Goal: Find specific fact: Find specific fact

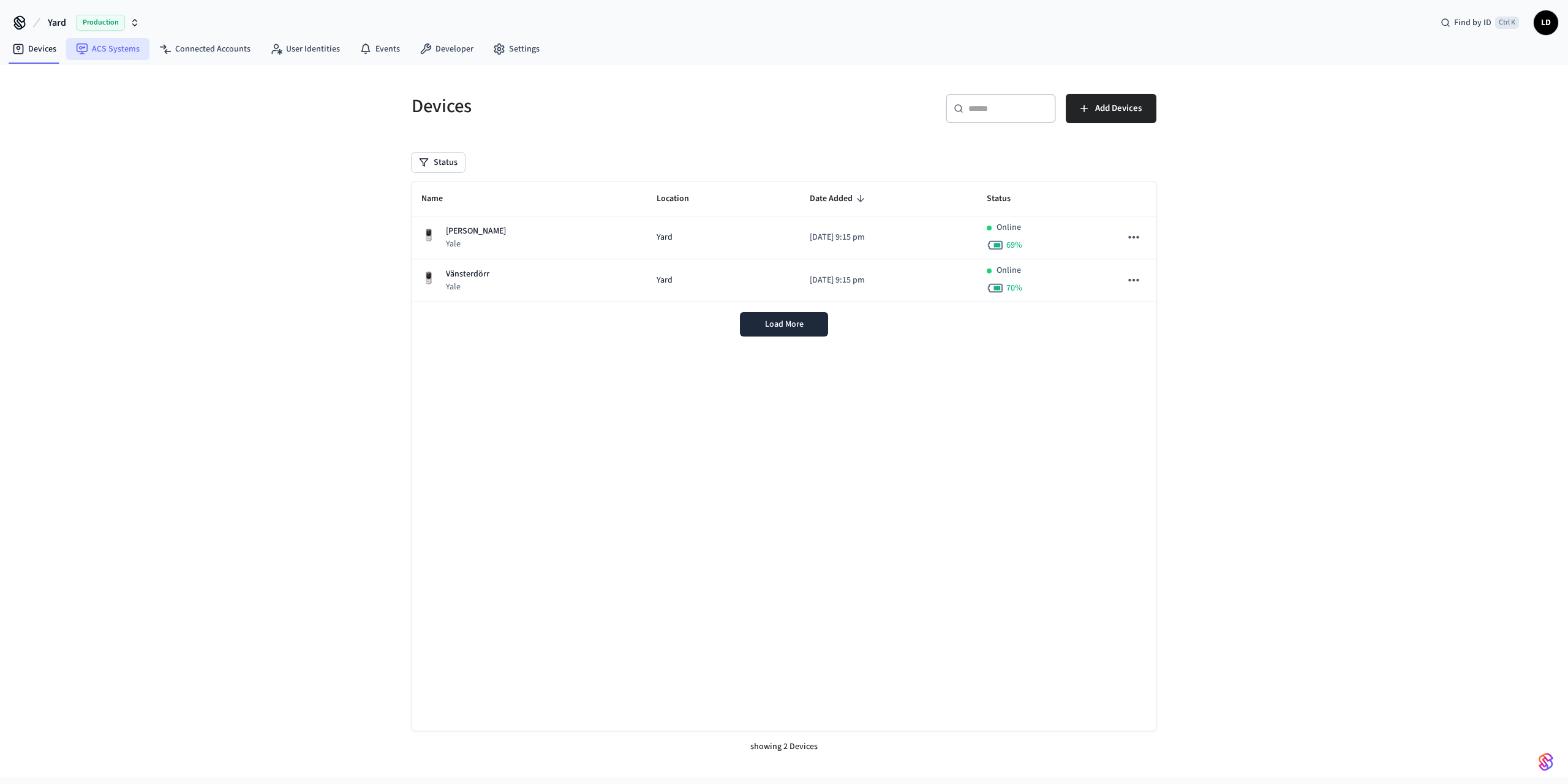
click at [136, 48] on link "ACS Systems" at bounding box center [107, 49] width 83 height 22
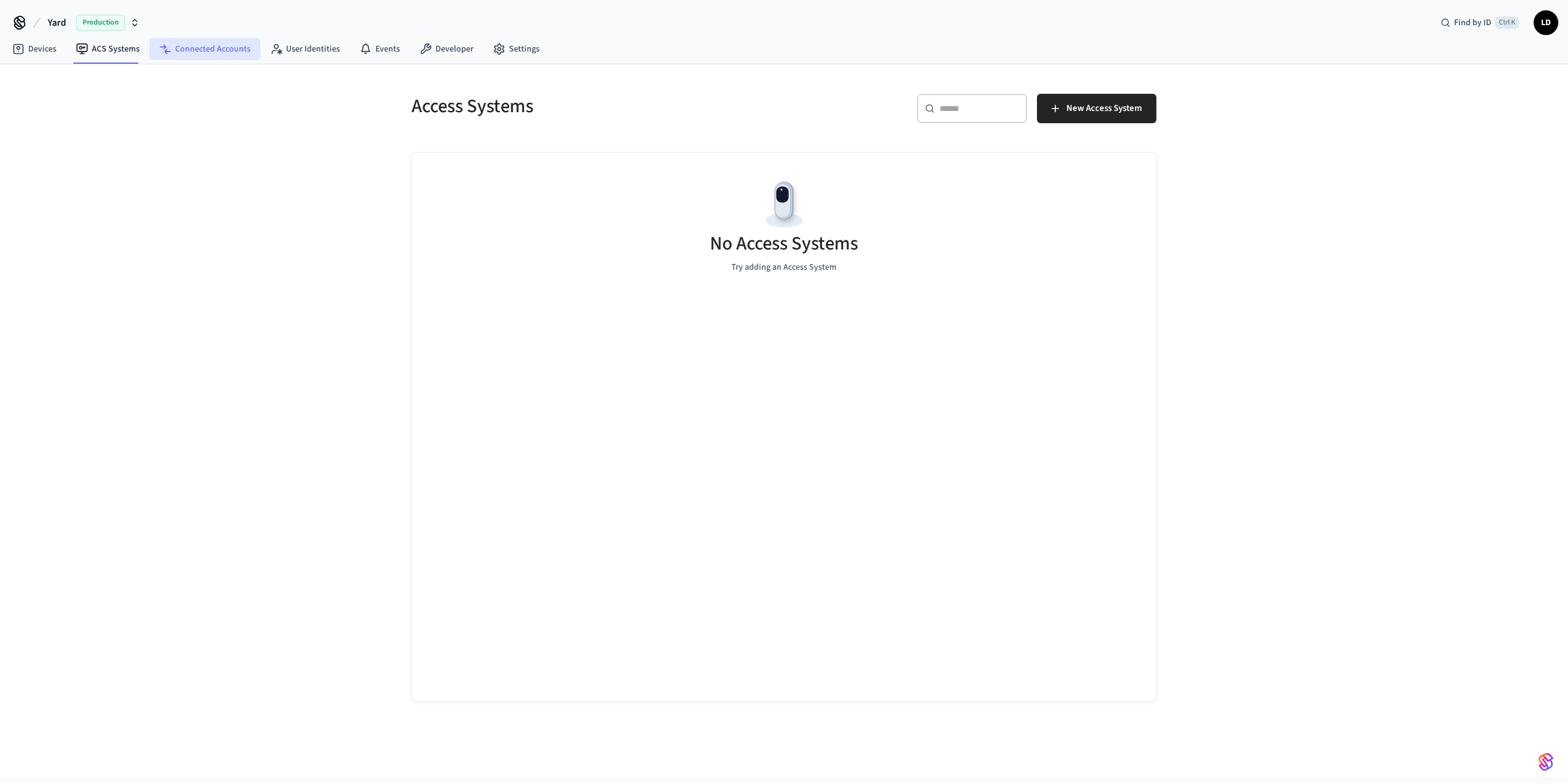
click at [196, 50] on link "Connected Accounts" at bounding box center [205, 49] width 111 height 22
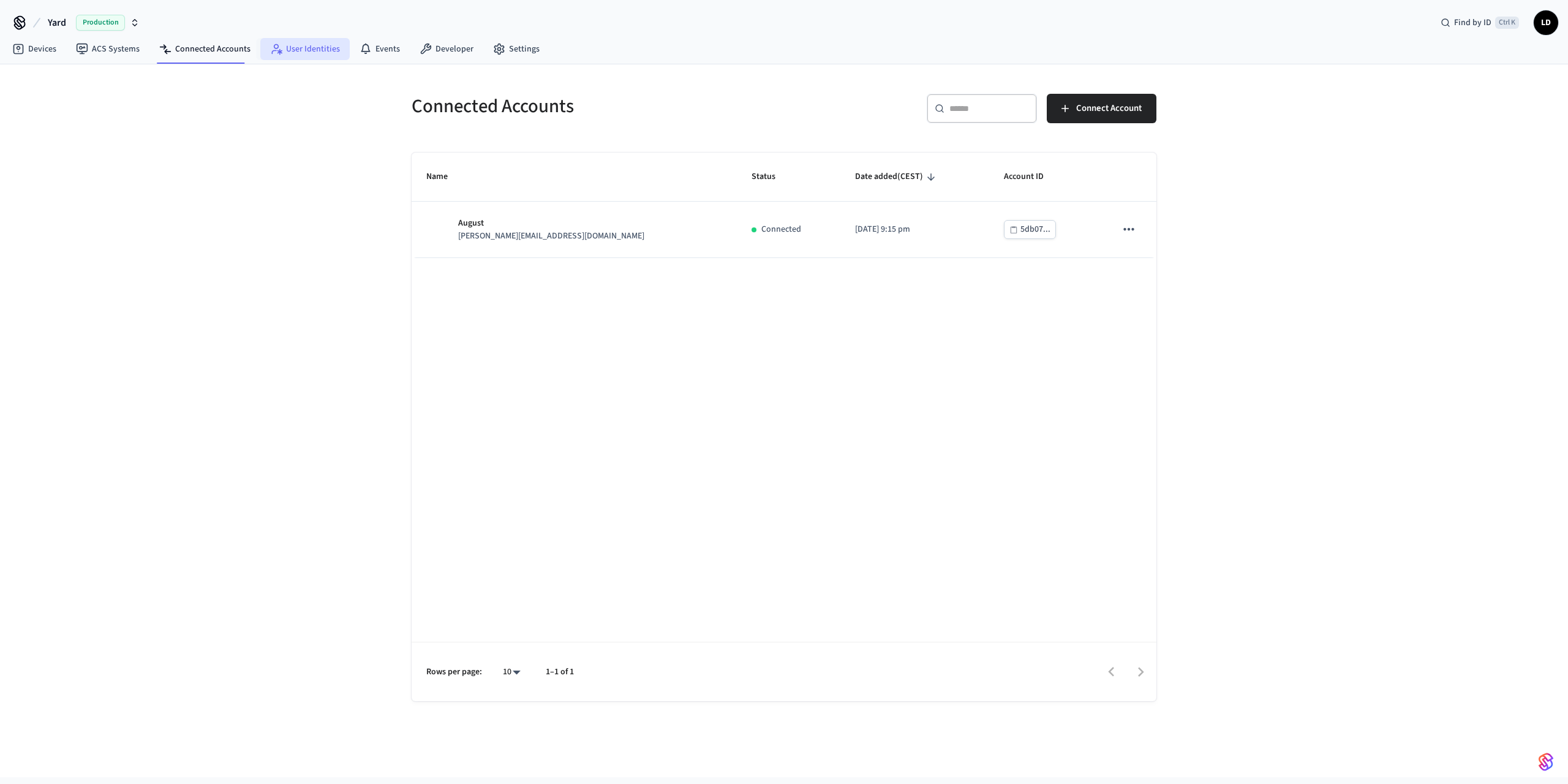
click at [286, 47] on link "User Identities" at bounding box center [305, 49] width 89 height 22
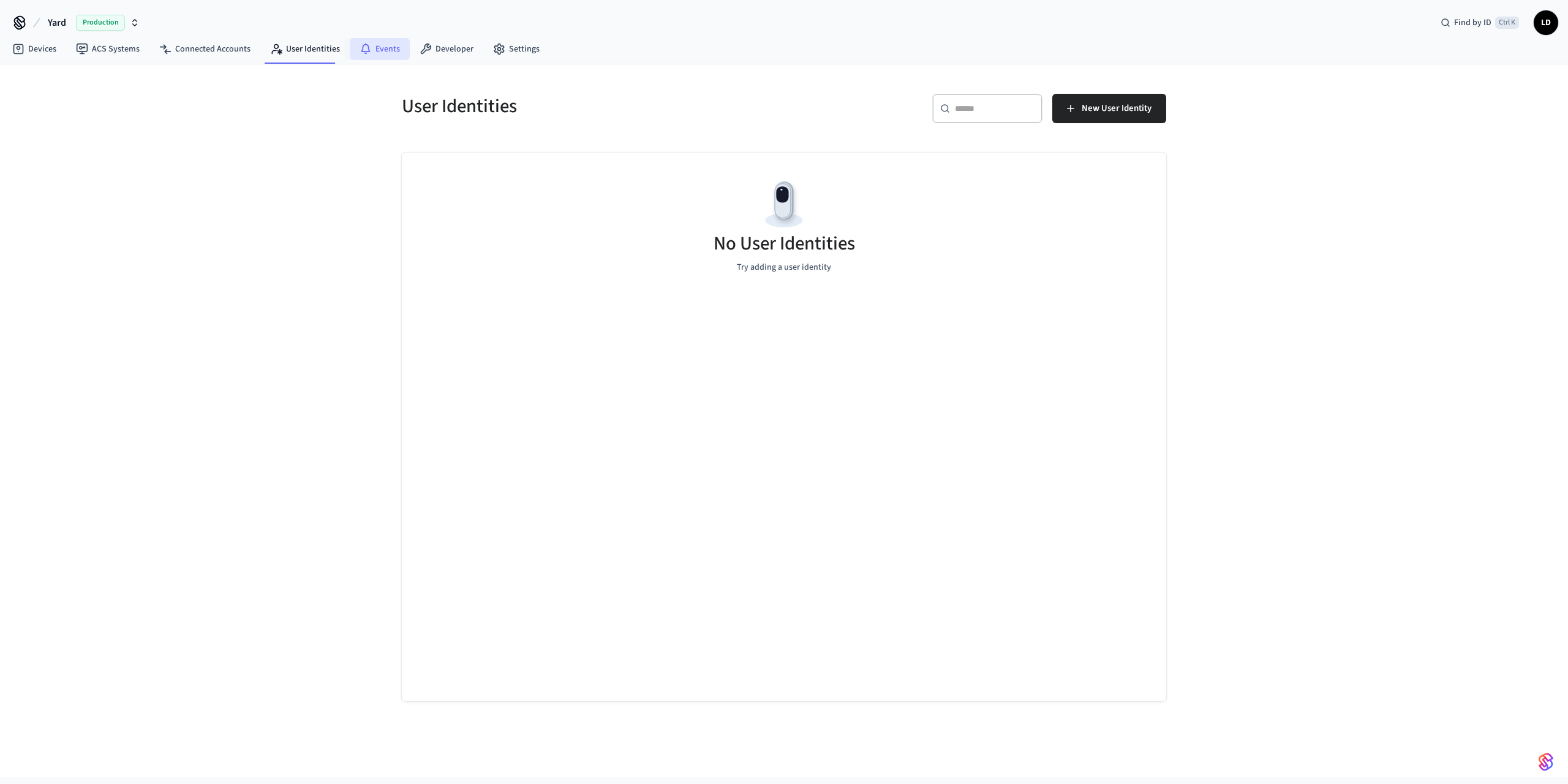
click at [360, 48] on icon at bounding box center [366, 49] width 12 height 12
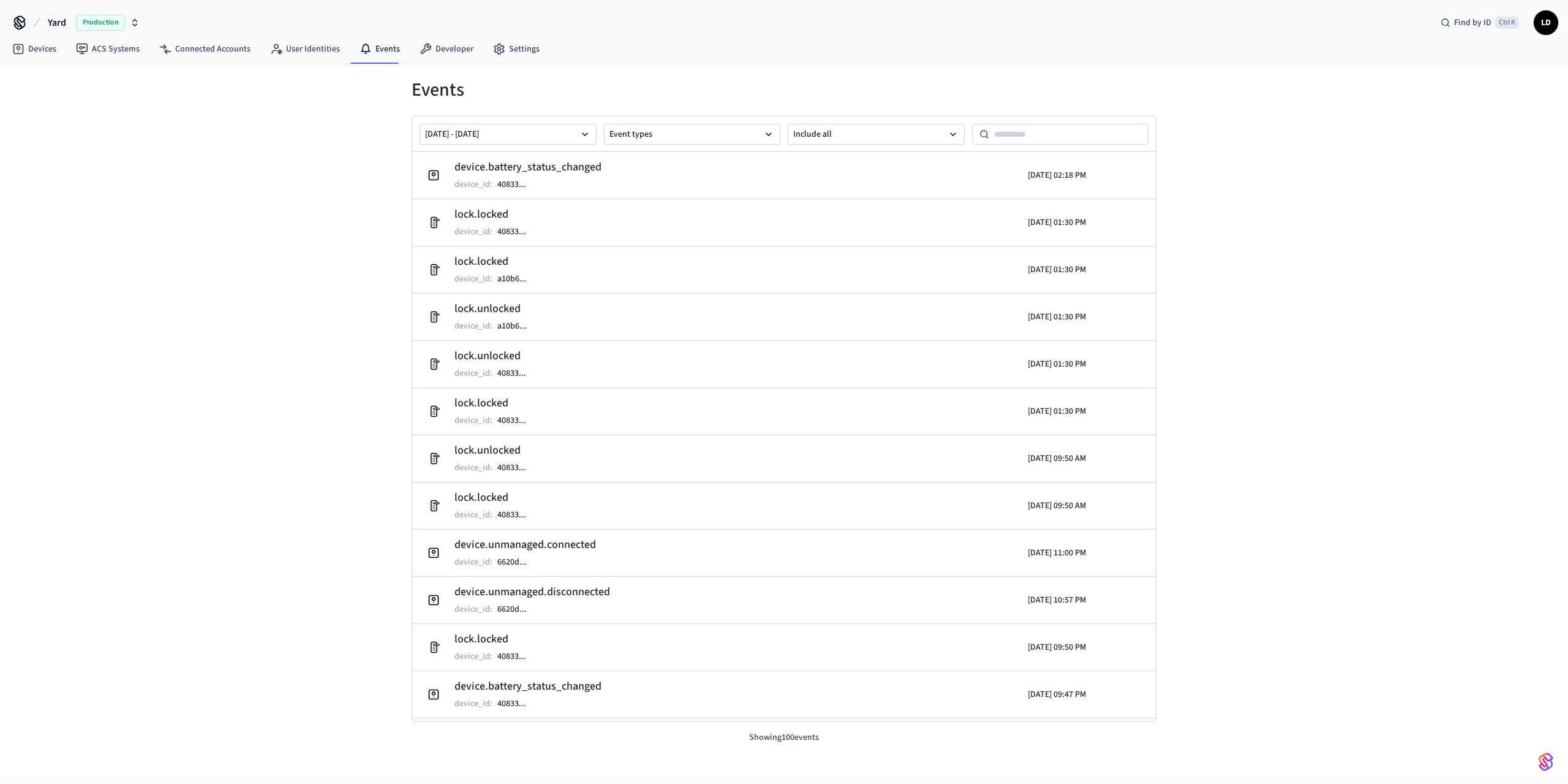
click at [225, 178] on div "Events [DATE] - [DATE] Event types Include all device.battery_status_changed de…" at bounding box center [784, 421] width 1568 height 713
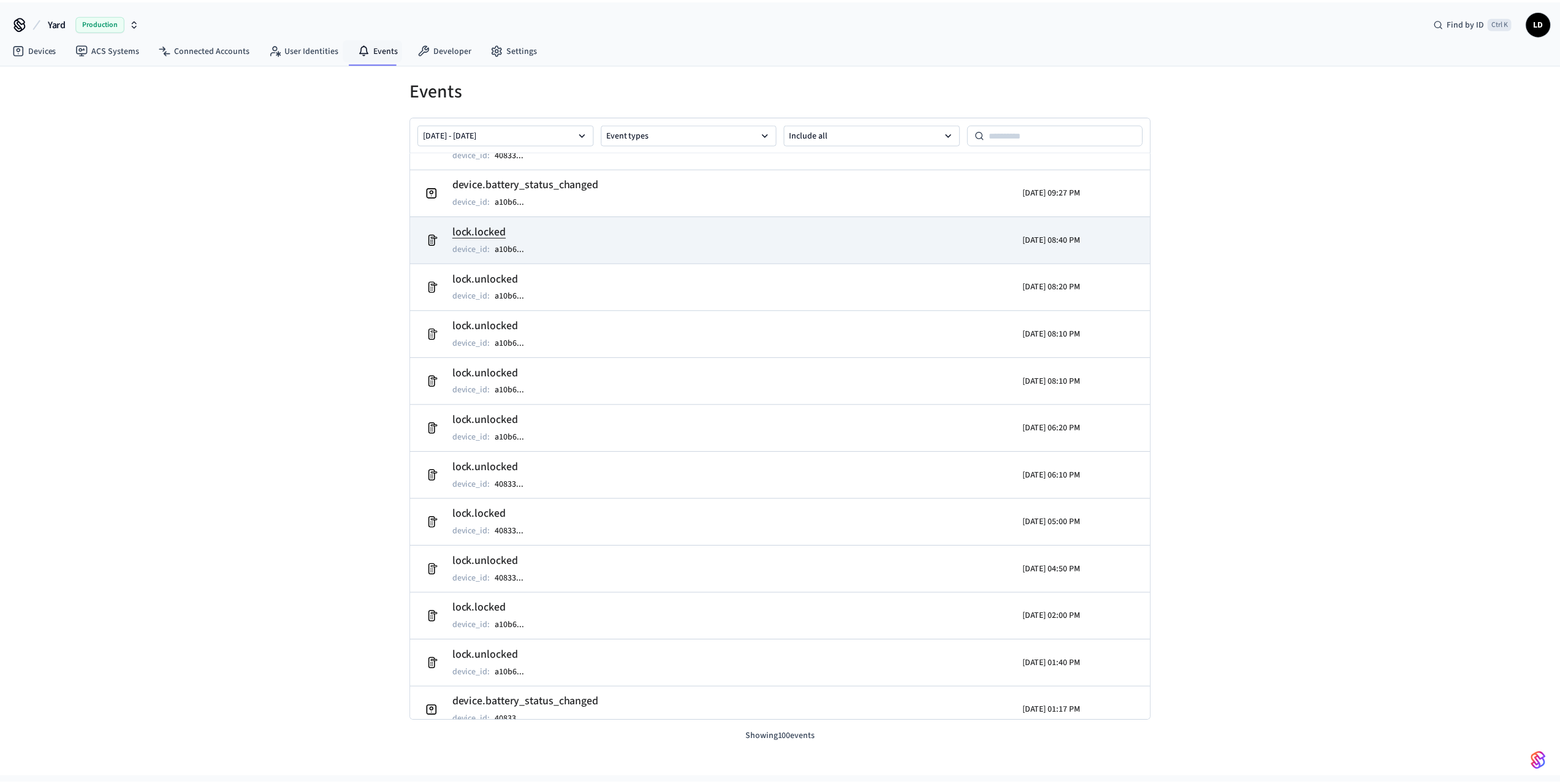
scroll to position [548, 0]
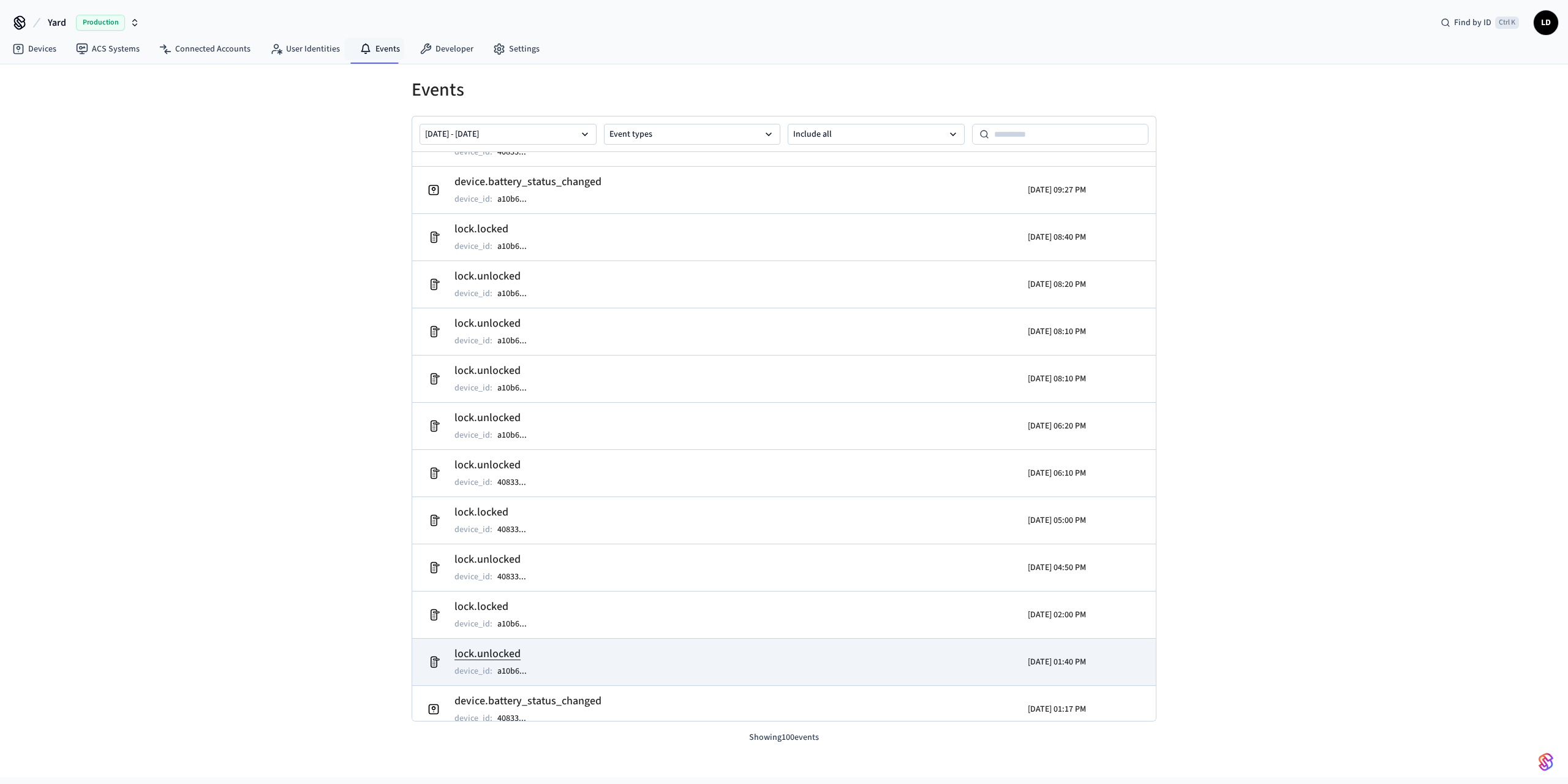
click at [977, 647] on div "[DATE] 01:40 PM" at bounding box center [995, 662] width 181 height 34
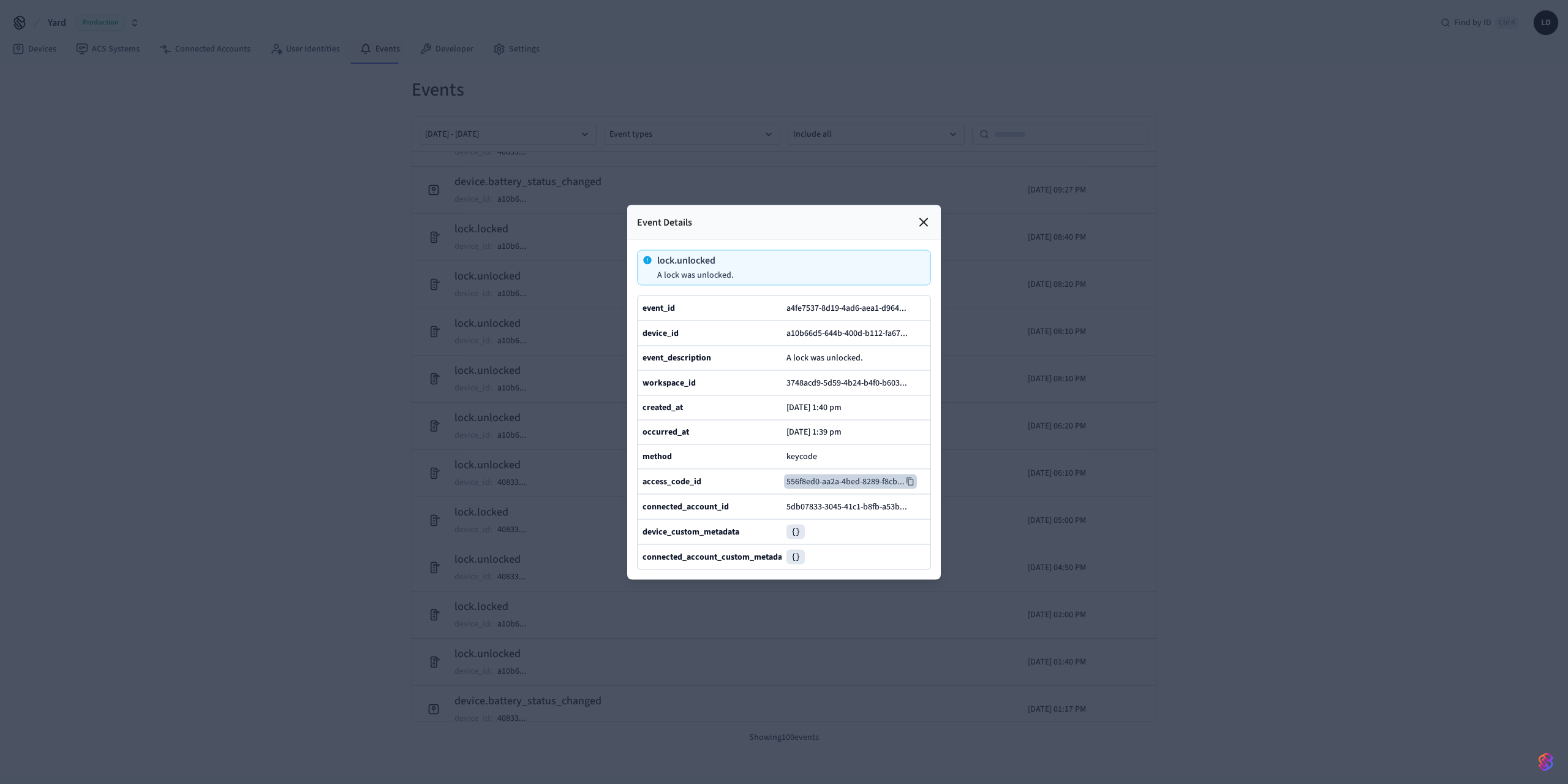
click at [808, 489] on button "556f8ed0-aa2a-4bed-8289-f8cb ..." at bounding box center [851, 480] width 133 height 14
click at [927, 214] on icon at bounding box center [923, 221] width 14 height 14
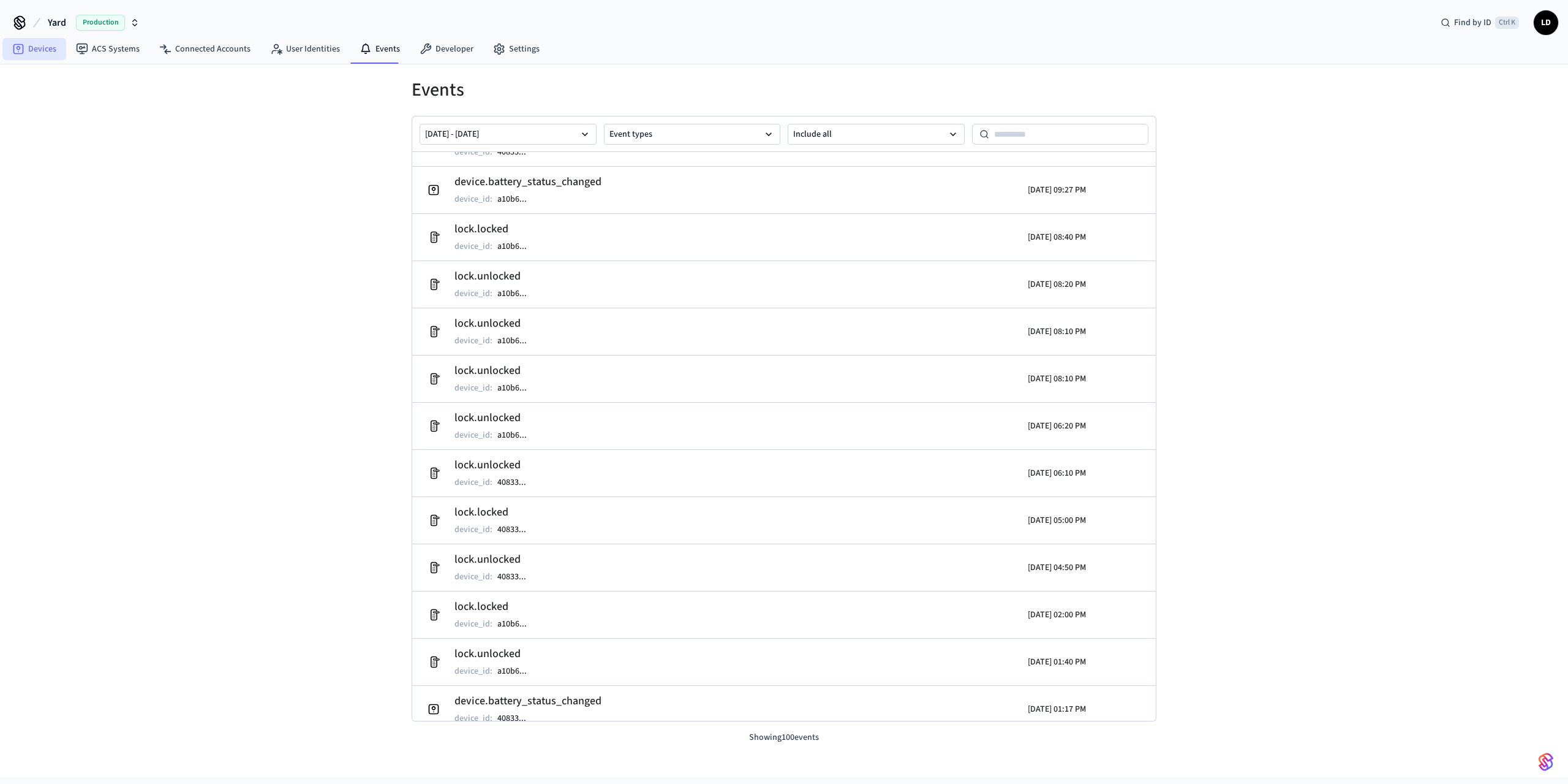
click at [31, 48] on link "Devices" at bounding box center [34, 49] width 64 height 22
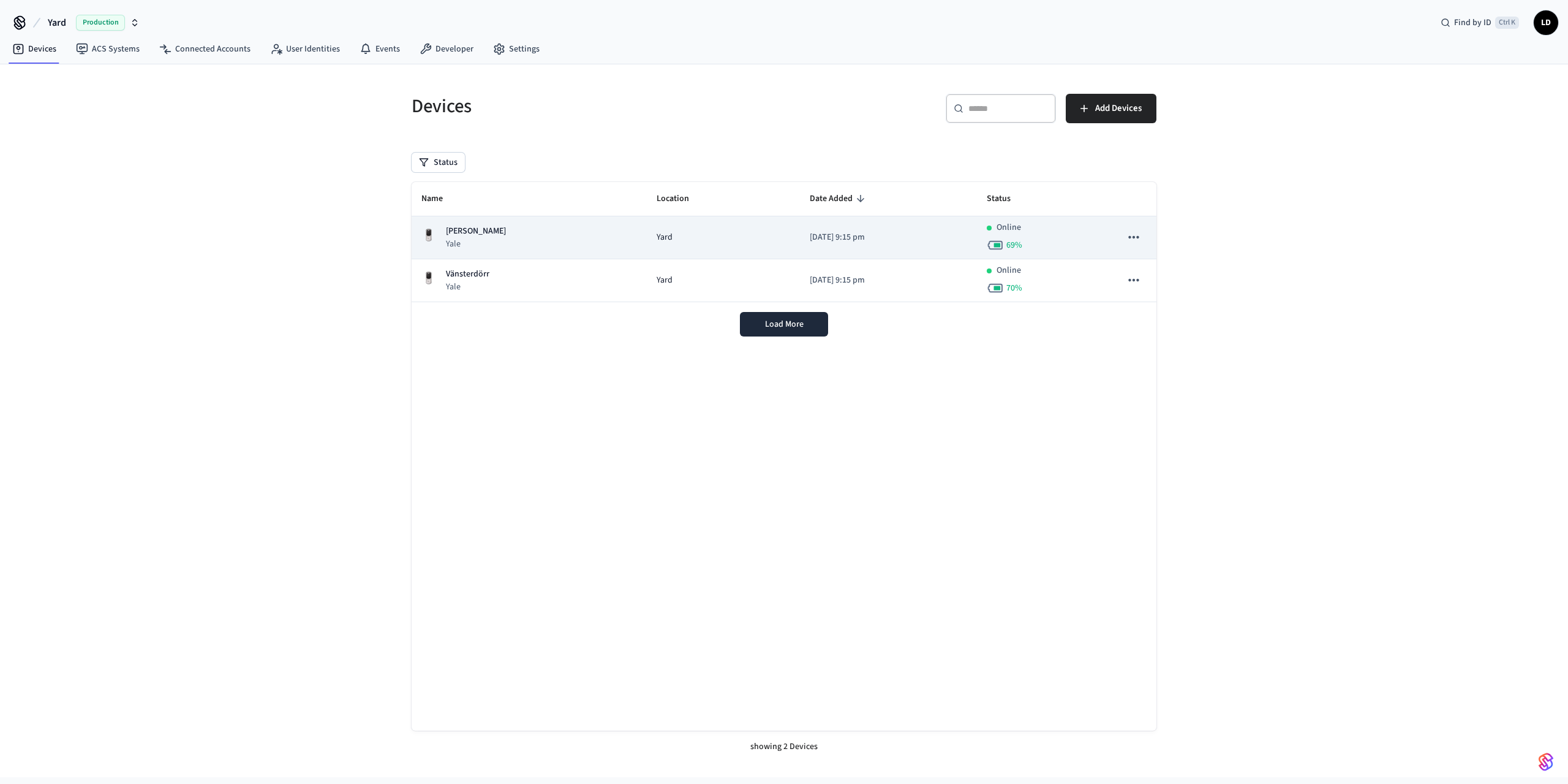
click at [508, 236] on div "[PERSON_NAME] Yale" at bounding box center [530, 237] width 216 height 25
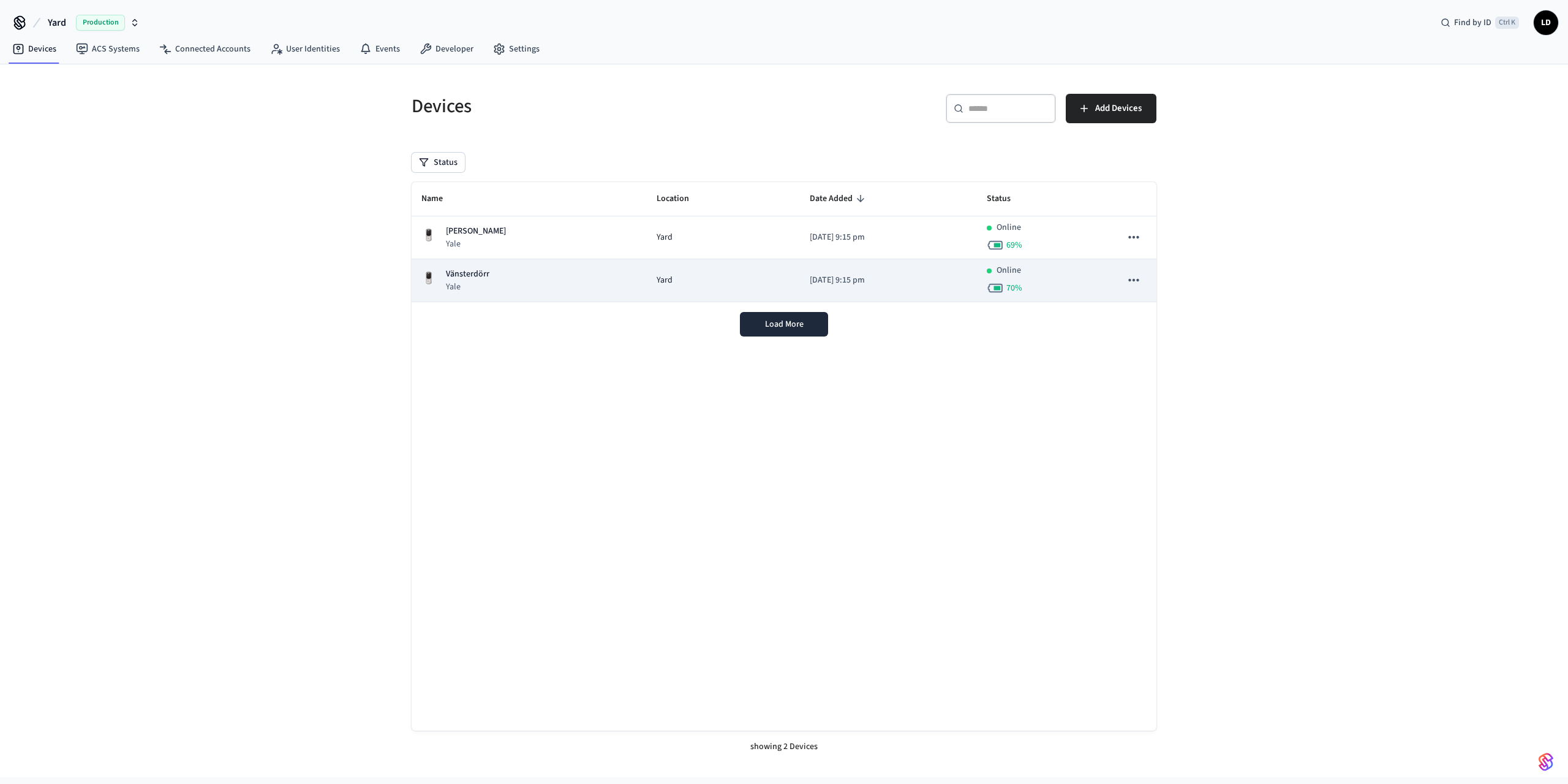
click at [536, 291] on div "Vänsterdörr Yale" at bounding box center [530, 280] width 216 height 25
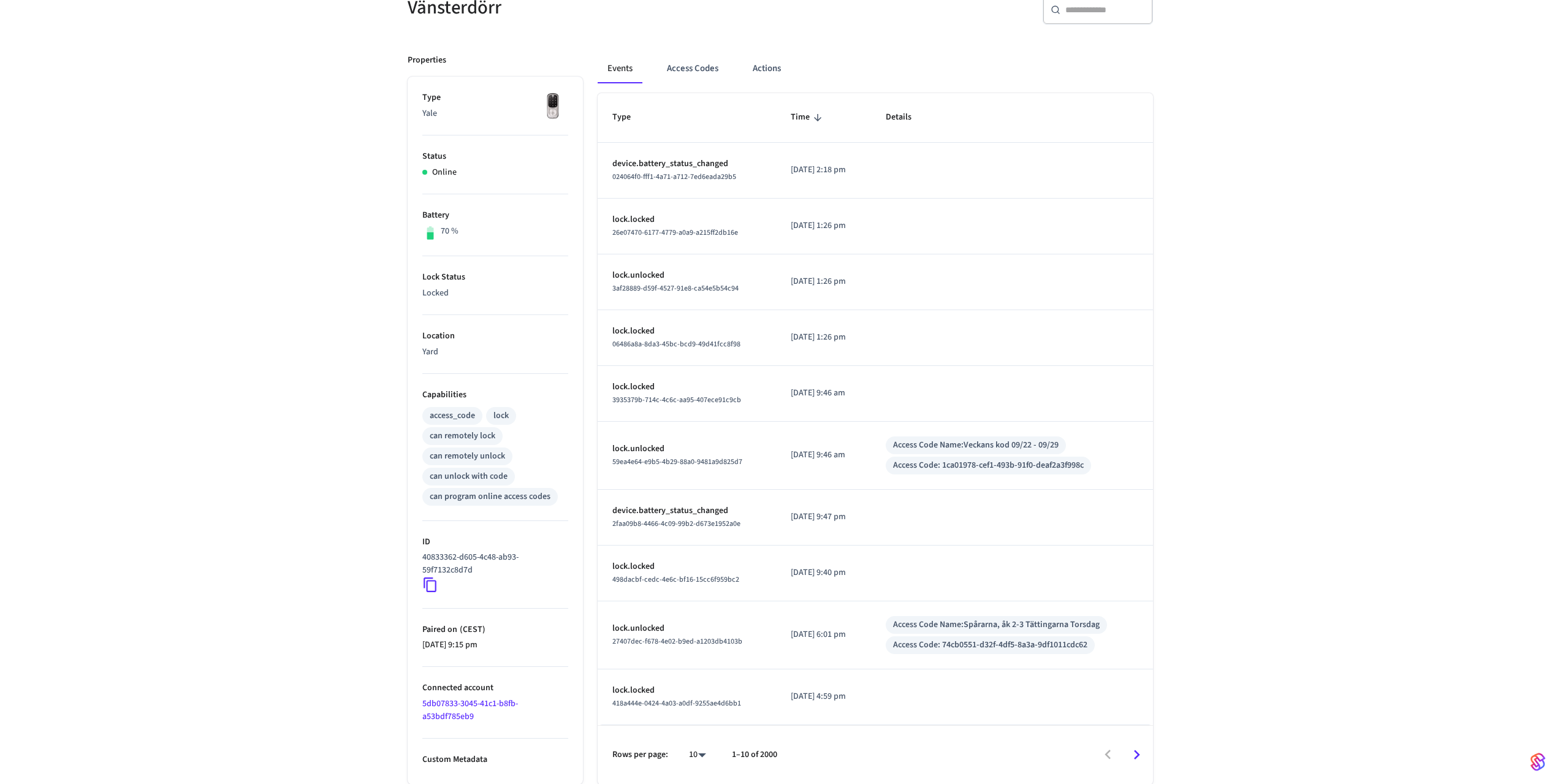
scroll to position [126, 0]
click at [1139, 751] on icon "Go to next page" at bounding box center [1137, 754] width 19 height 19
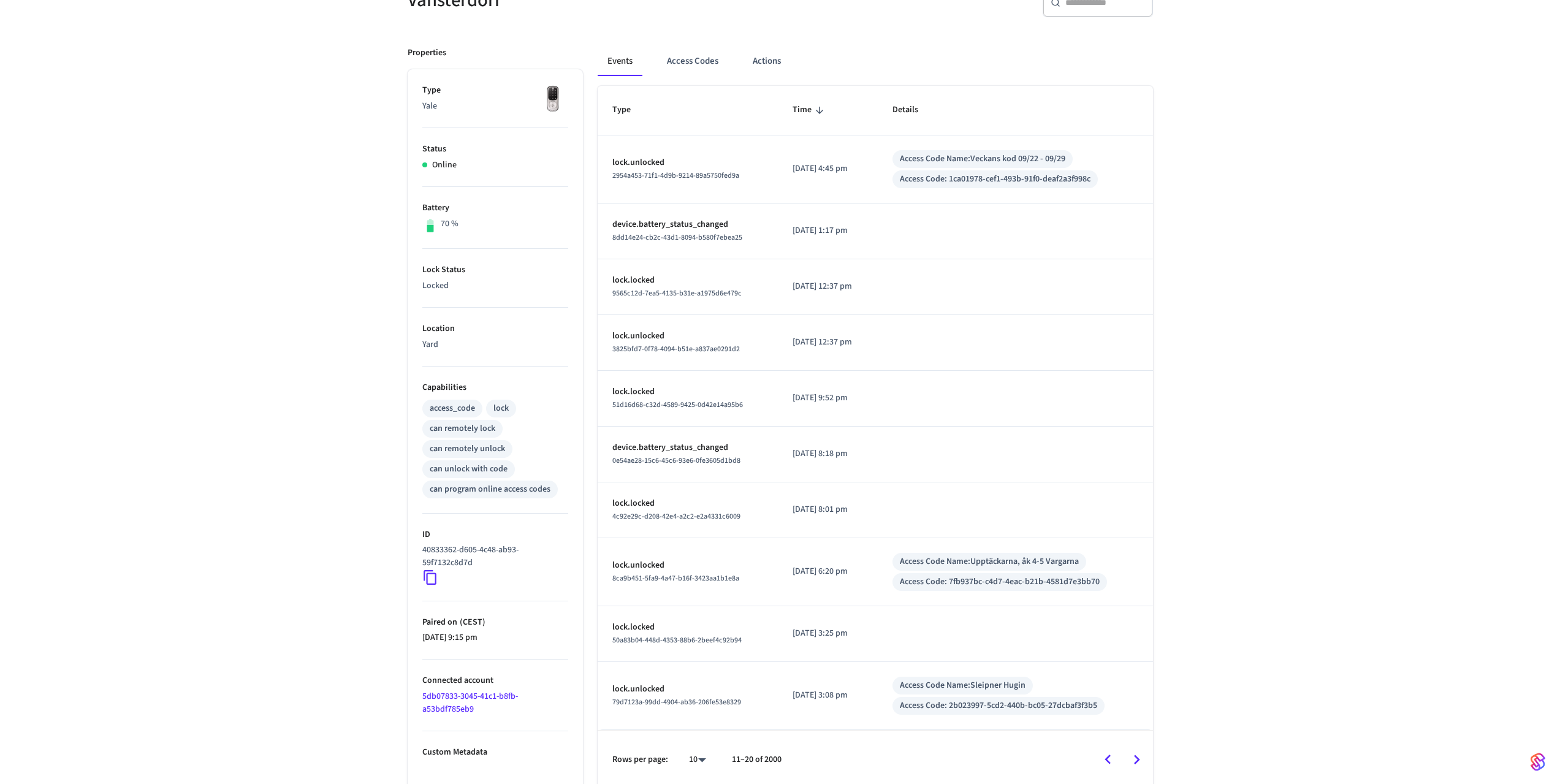
scroll to position [138, 0]
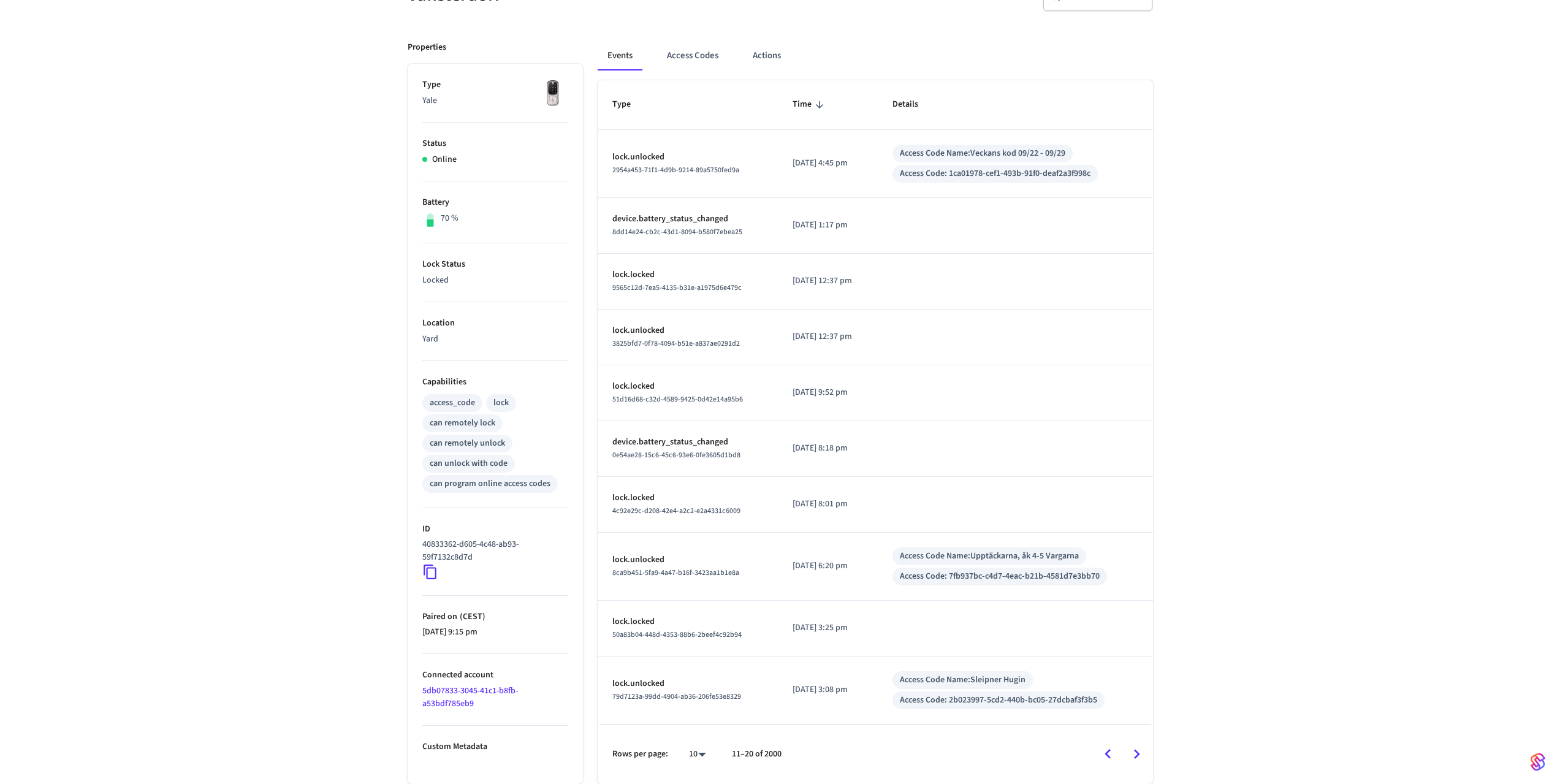
click at [1132, 746] on icon "Go to next page" at bounding box center [1137, 754] width 19 height 19
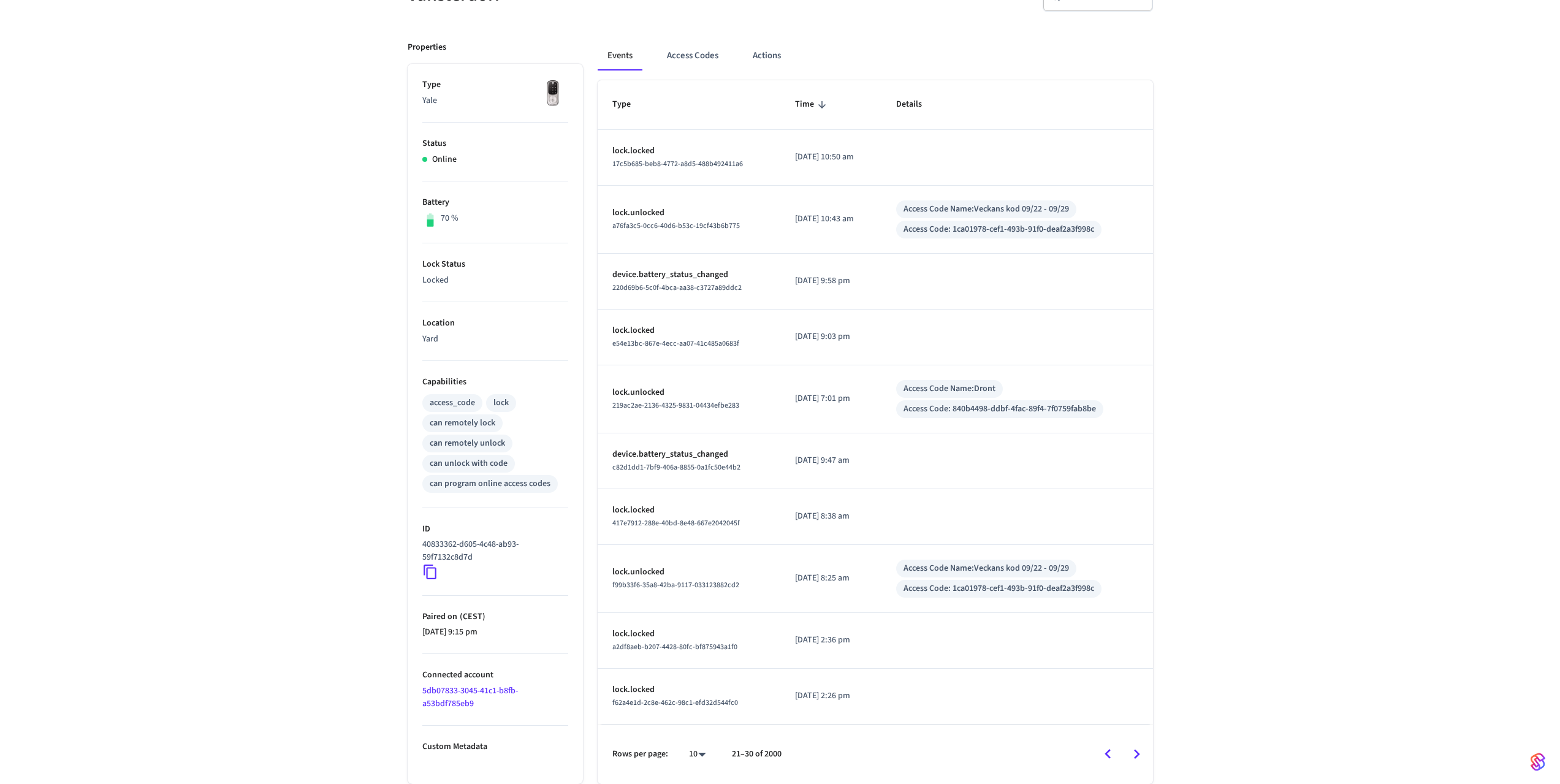
click at [1133, 752] on icon "Go to next page" at bounding box center [1137, 754] width 19 height 19
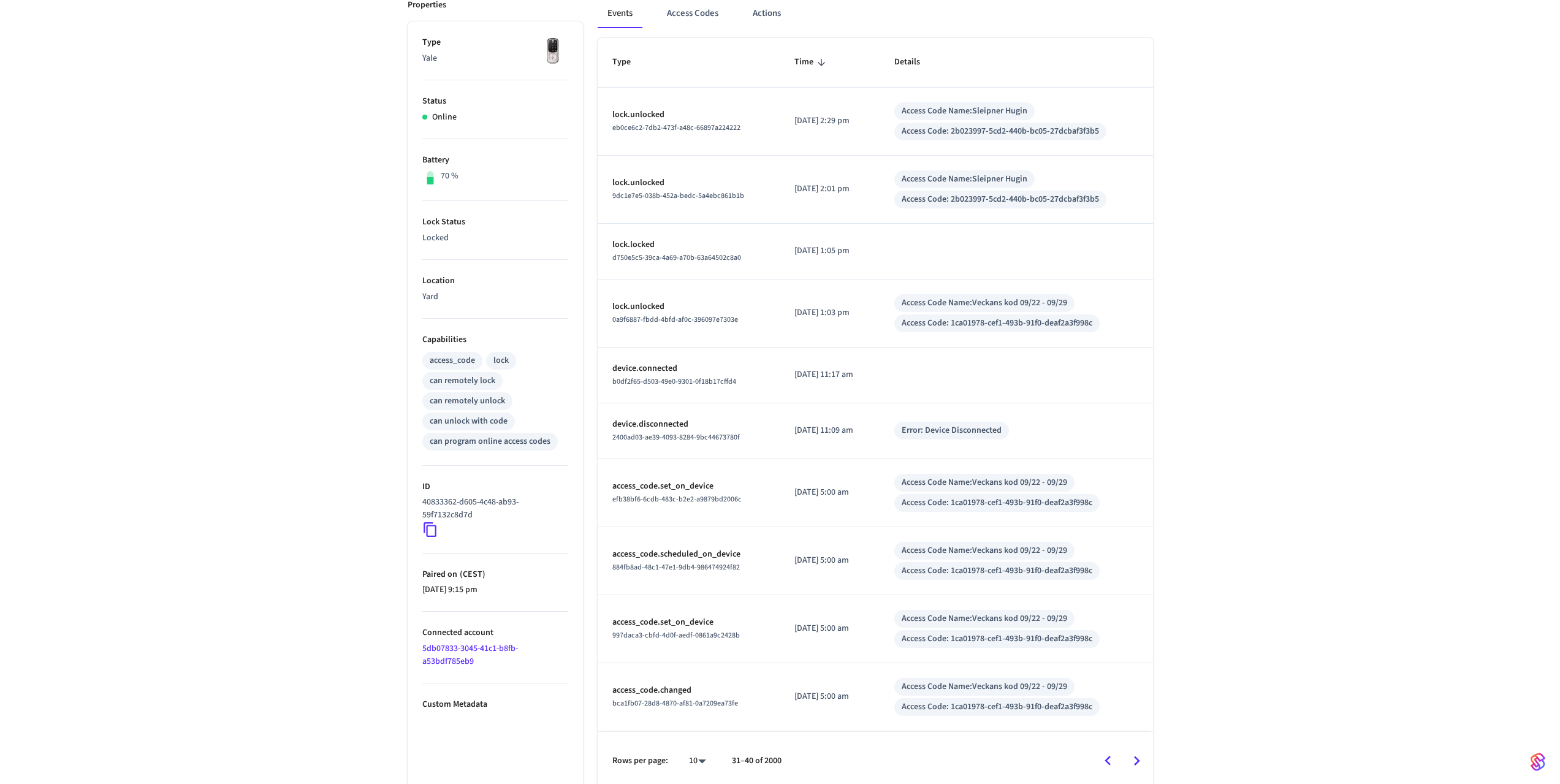
scroll to position [187, 0]
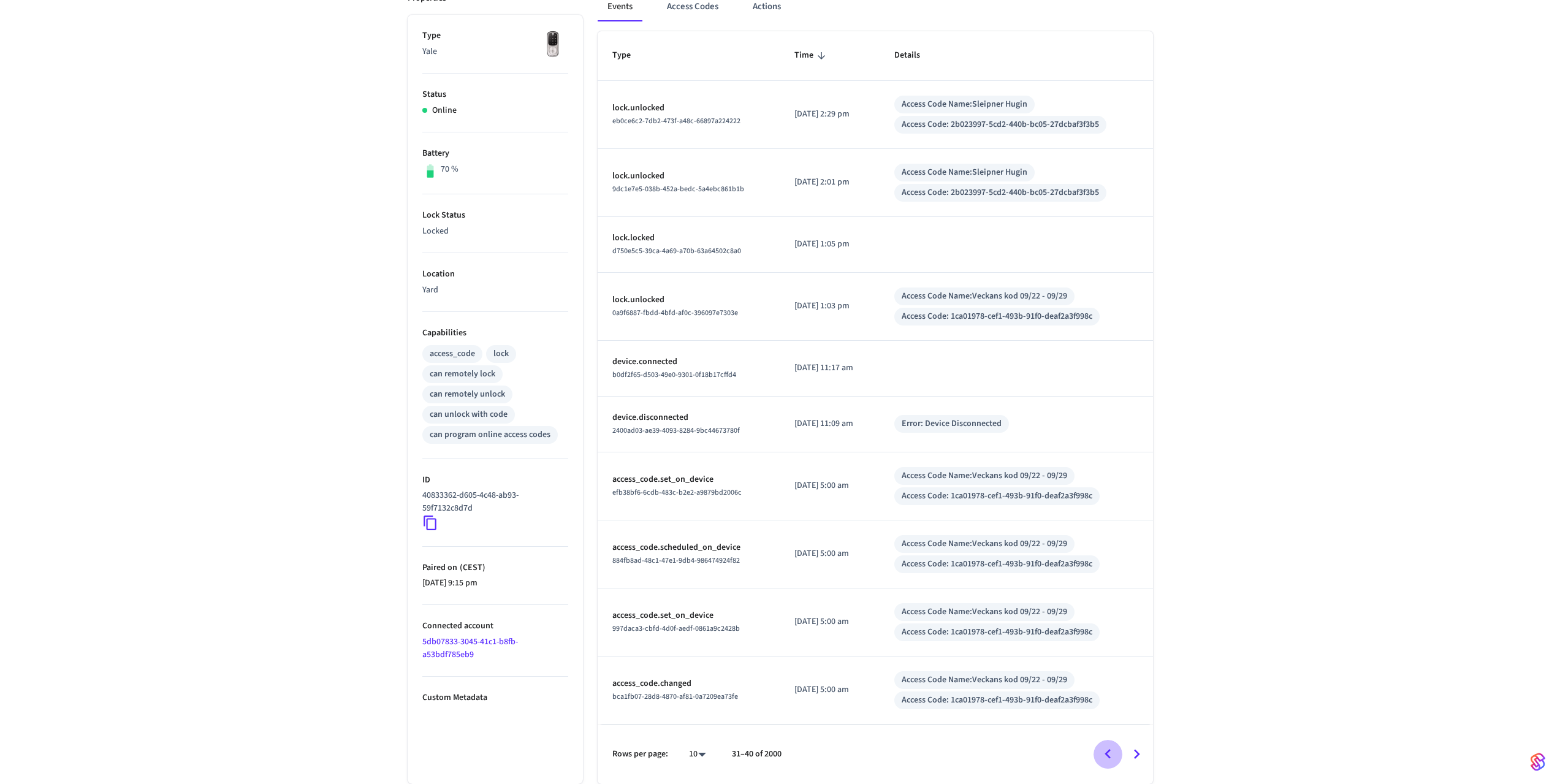
click at [1102, 750] on icon "Go to previous page" at bounding box center [1108, 754] width 19 height 19
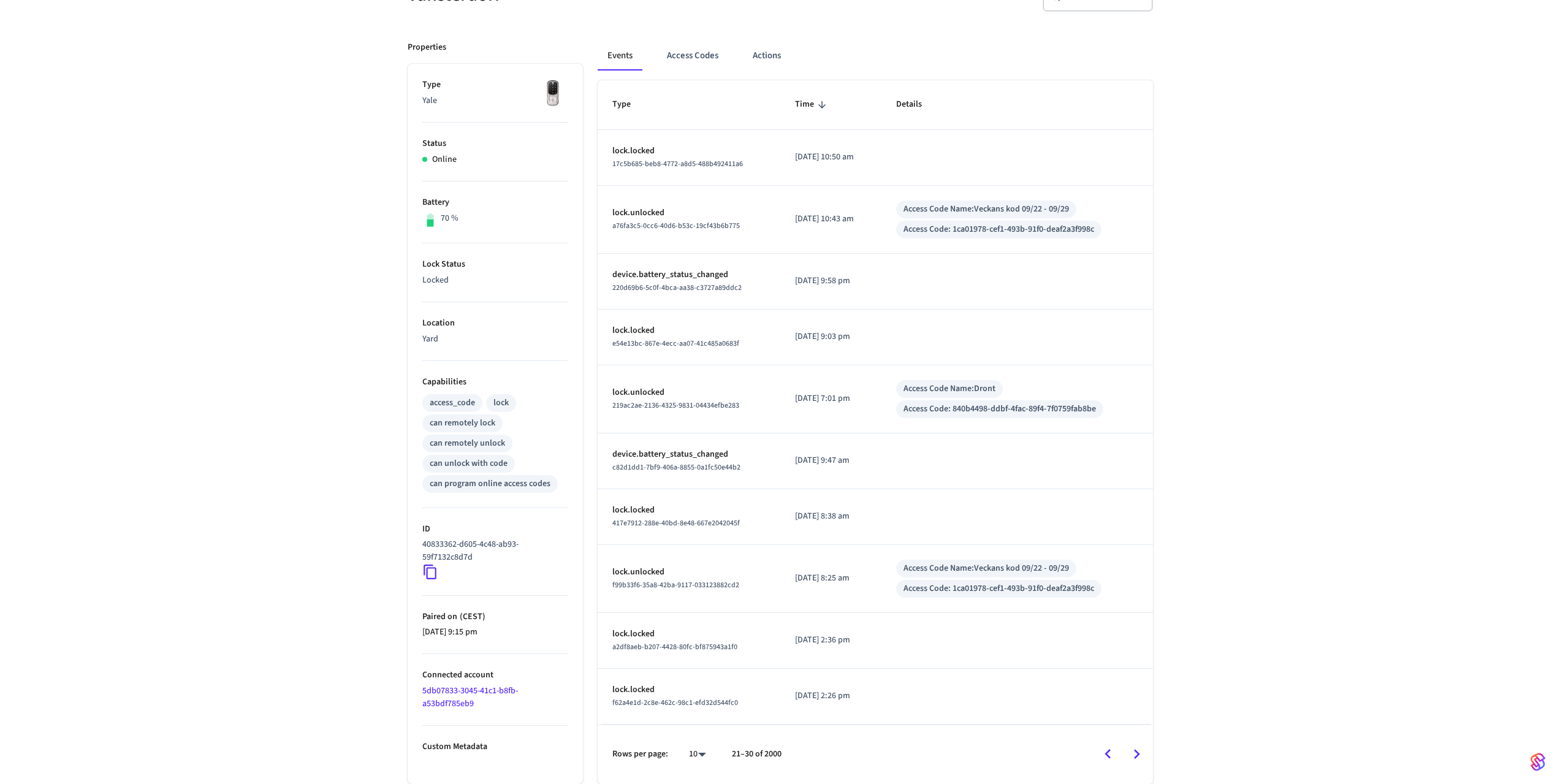
click at [1103, 752] on icon "Go to previous page" at bounding box center [1108, 754] width 19 height 19
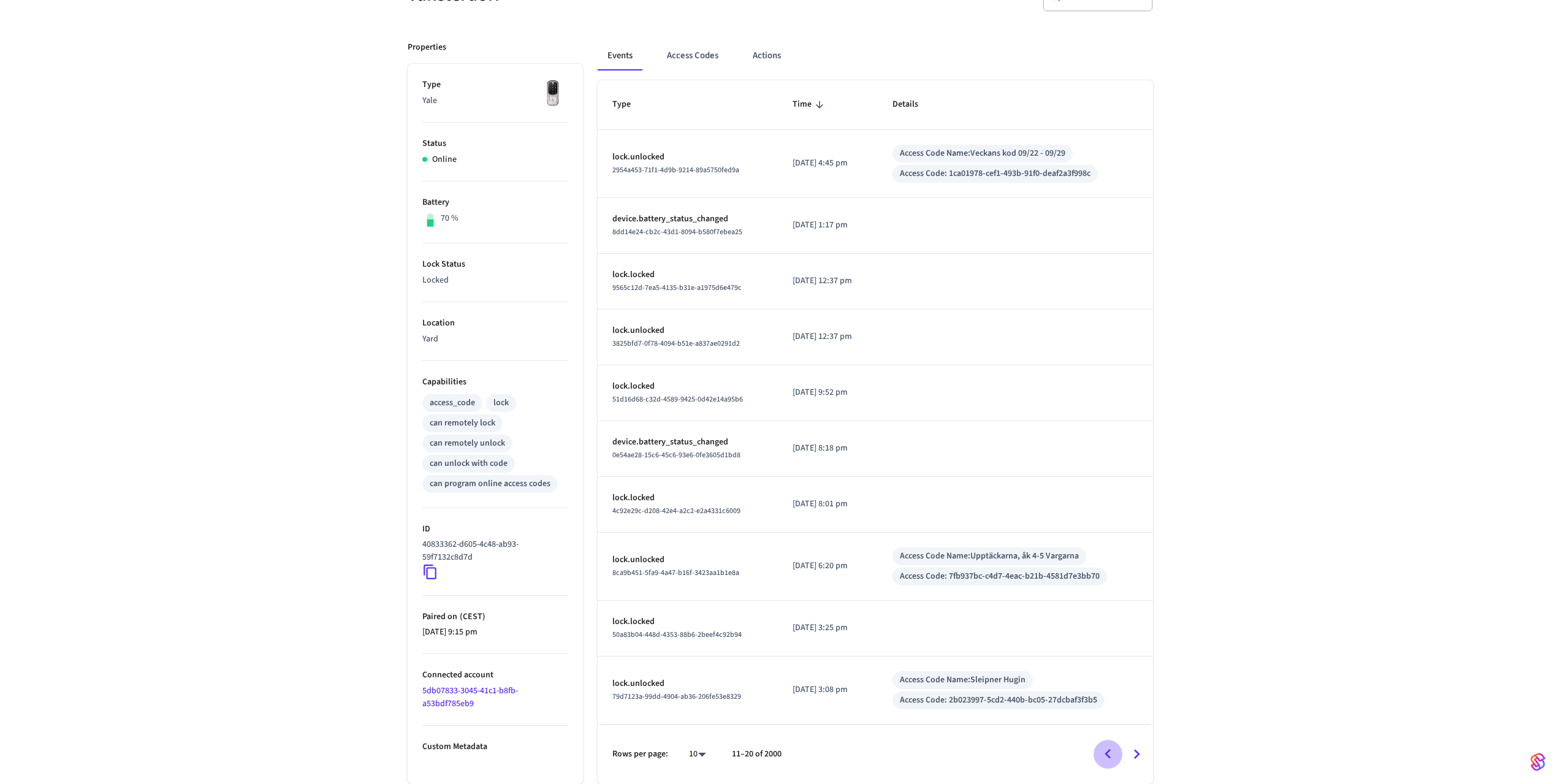
click at [1108, 754] on icon "Go to previous page" at bounding box center [1108, 754] width 19 height 19
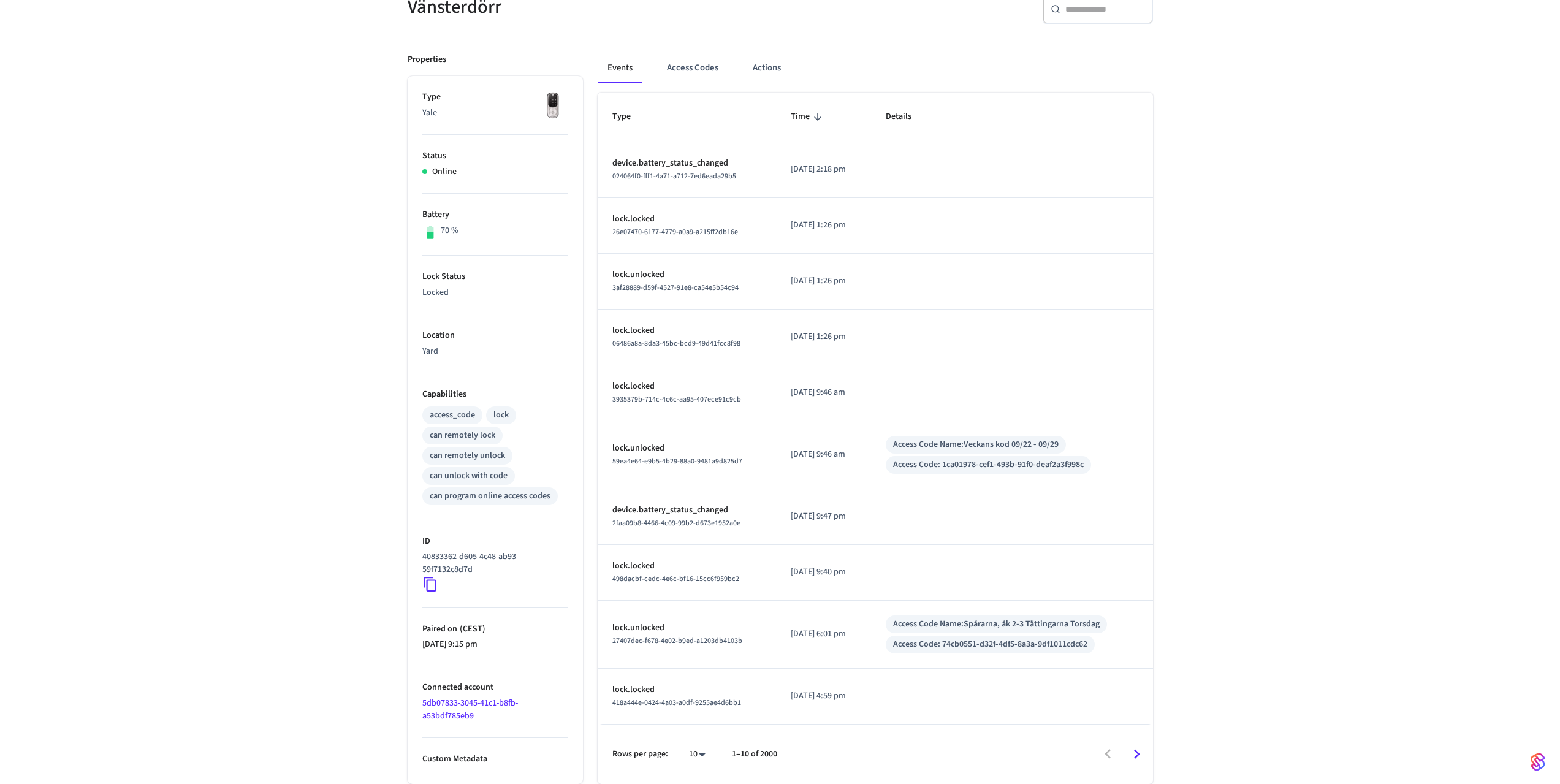
click at [1108, 754] on div at bounding box center [970, 754] width 362 height 29
click at [1133, 757] on icon "Go to next page" at bounding box center [1137, 754] width 19 height 19
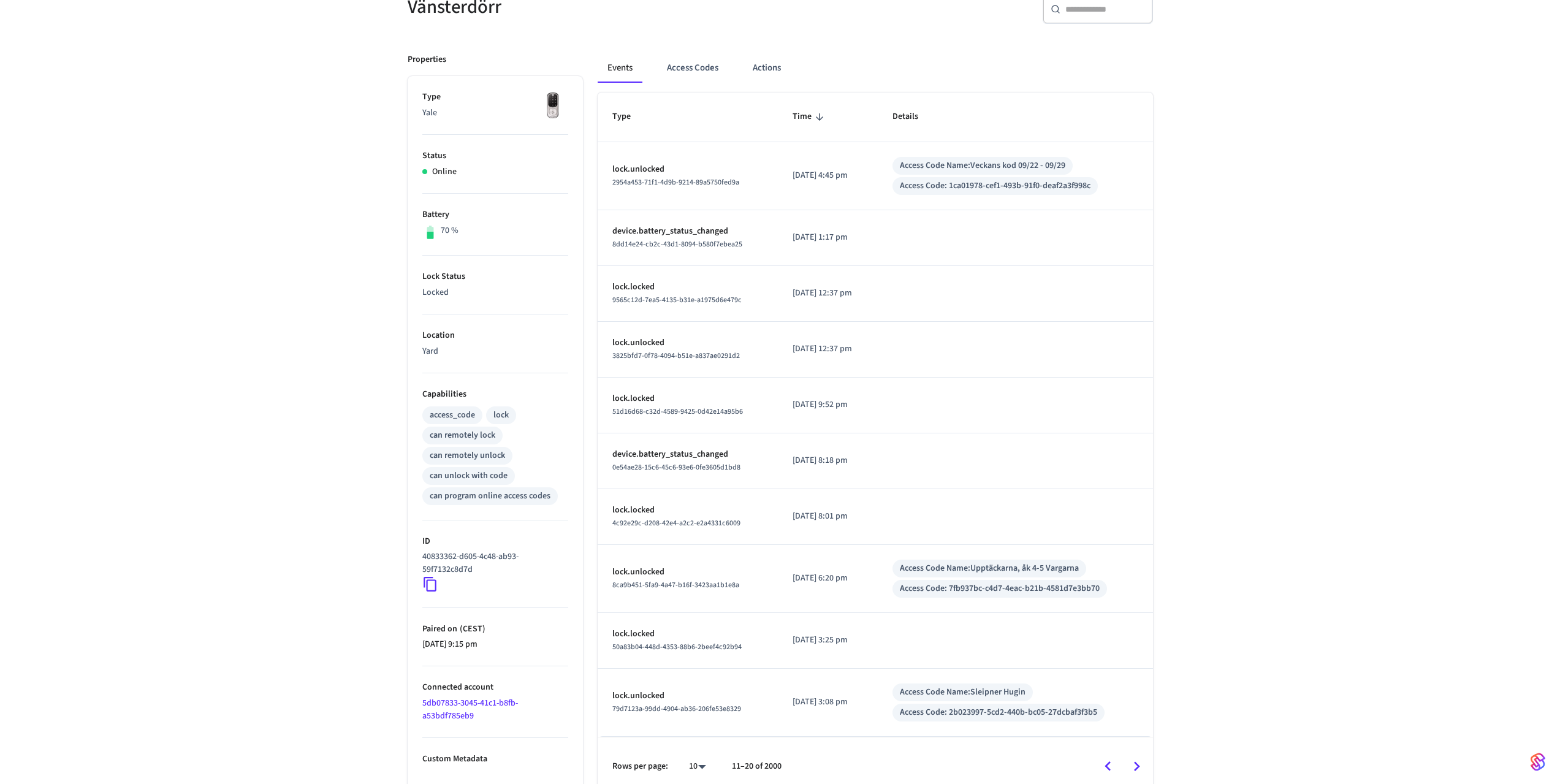
click at [1133, 757] on icon "Go to next page" at bounding box center [1137, 766] width 19 height 19
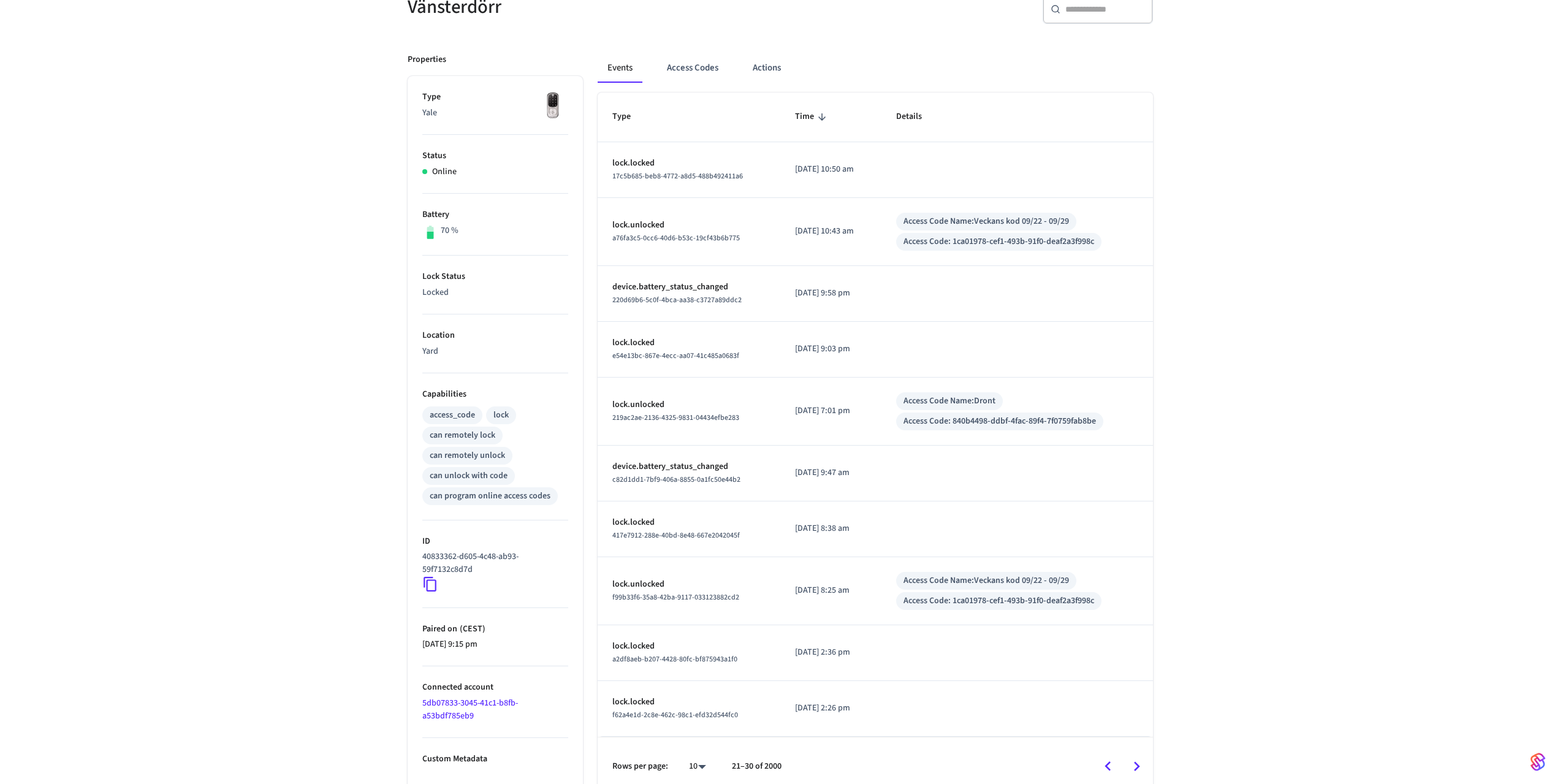
scroll to position [138, 0]
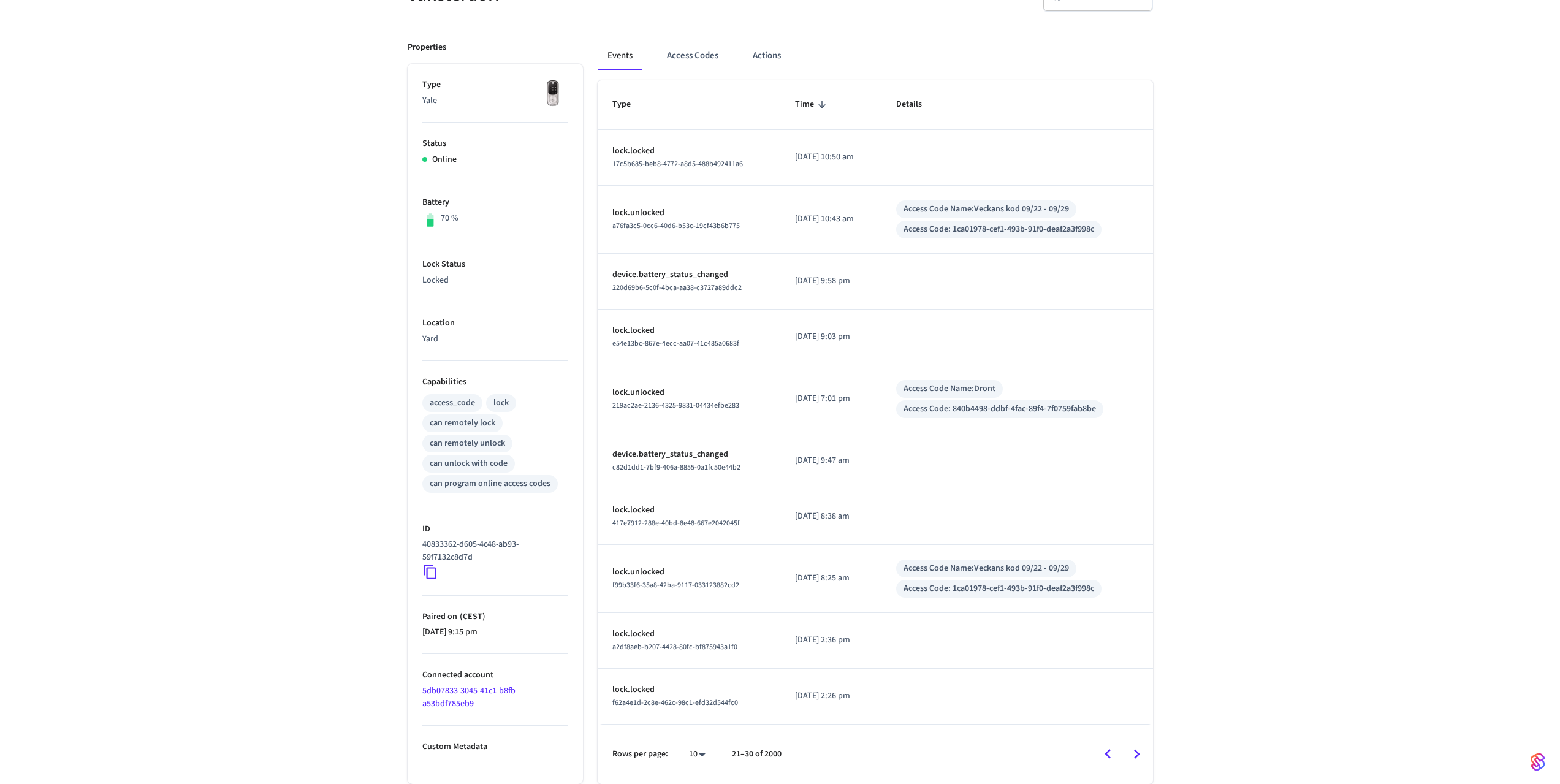
click at [1130, 755] on icon "Go to next page" at bounding box center [1137, 754] width 19 height 19
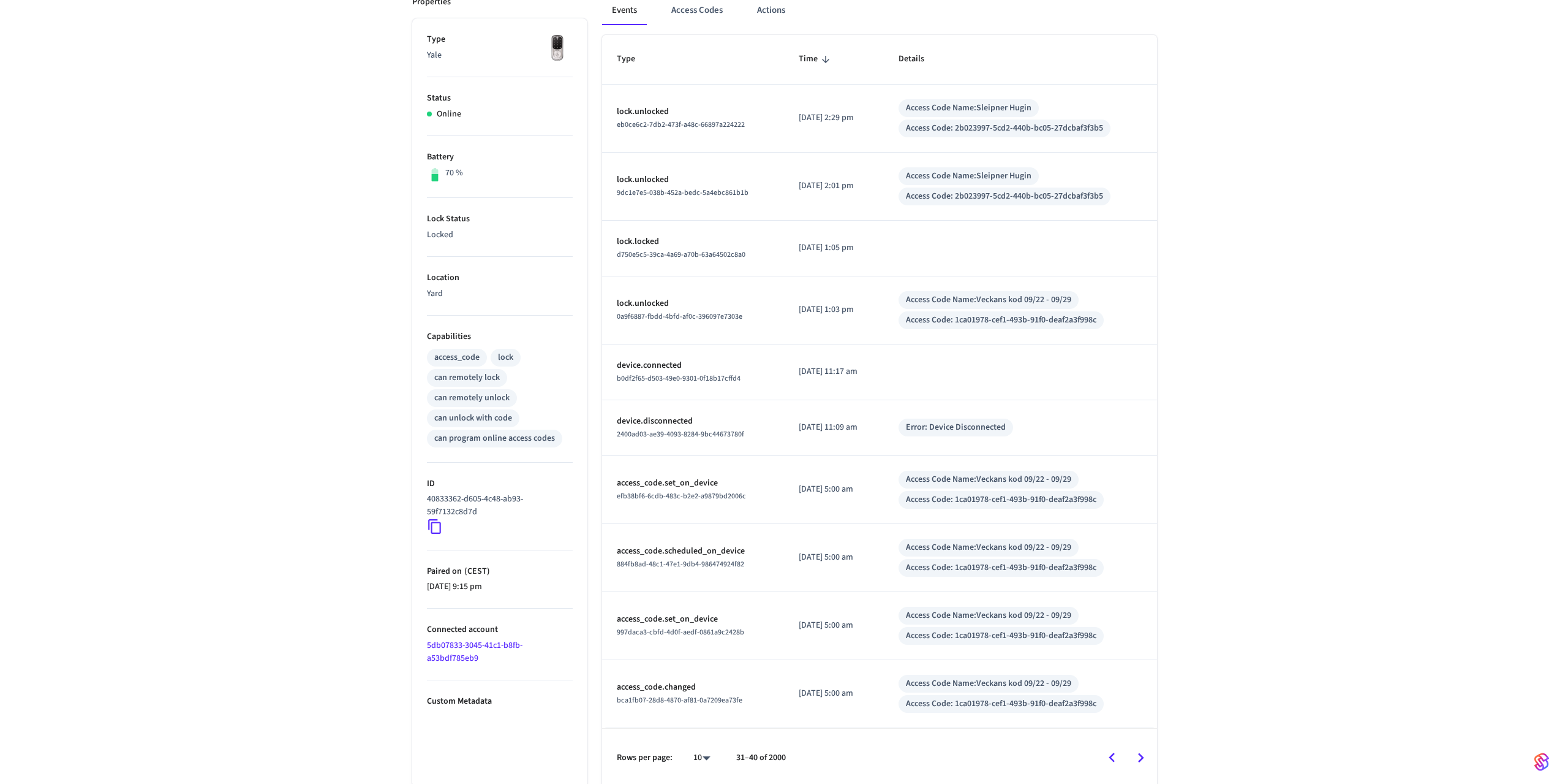
scroll to position [187, 0]
click at [692, 754] on body "Yard Production Find by ID Ctrl K LD Devices ACS Systems Connected Accounts Use…" at bounding box center [780, 298] width 1559 height 971
click at [695, 746] on li "100" at bounding box center [692, 748] width 32 height 32
type input "***"
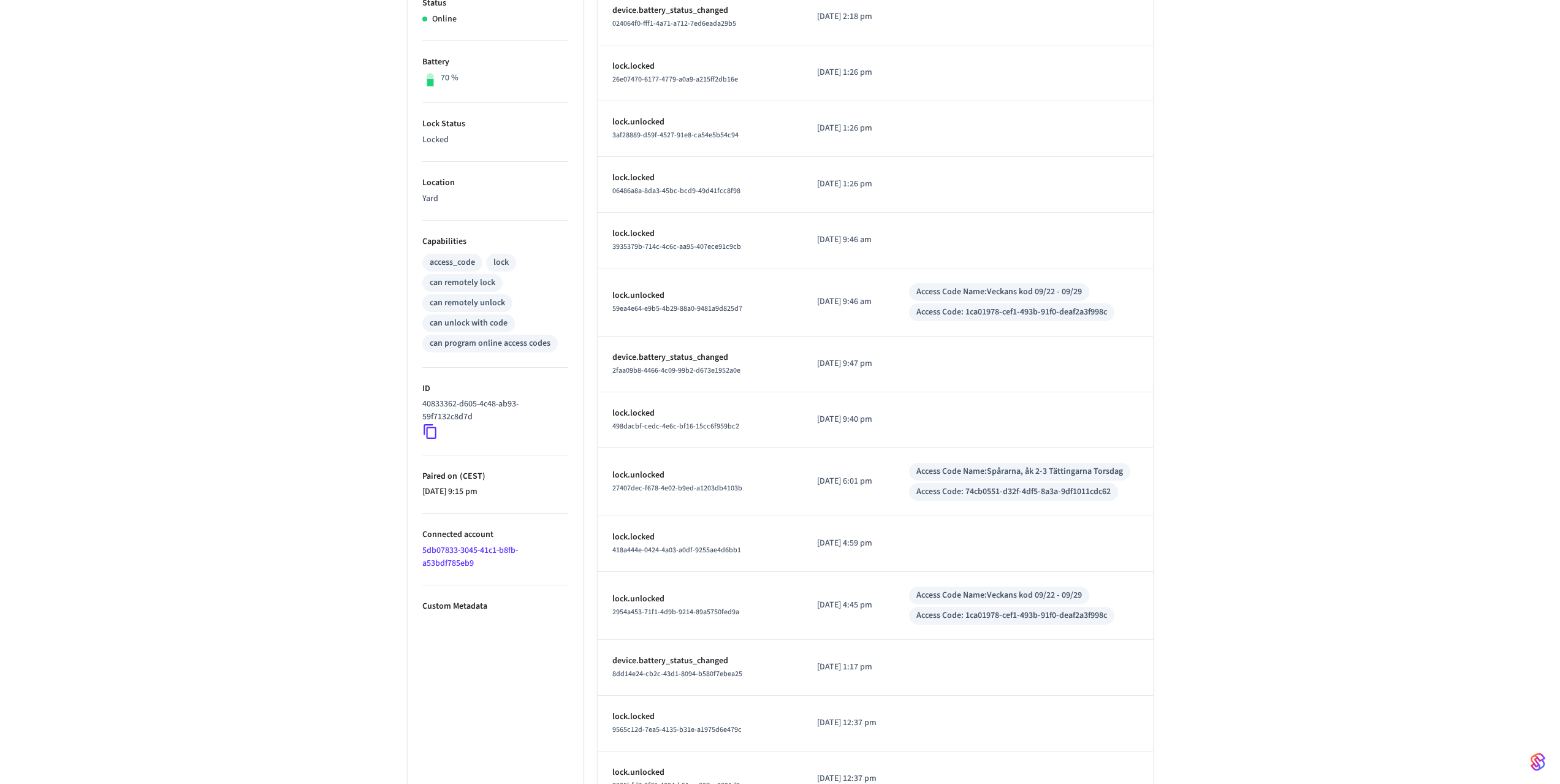
scroll to position [0, 0]
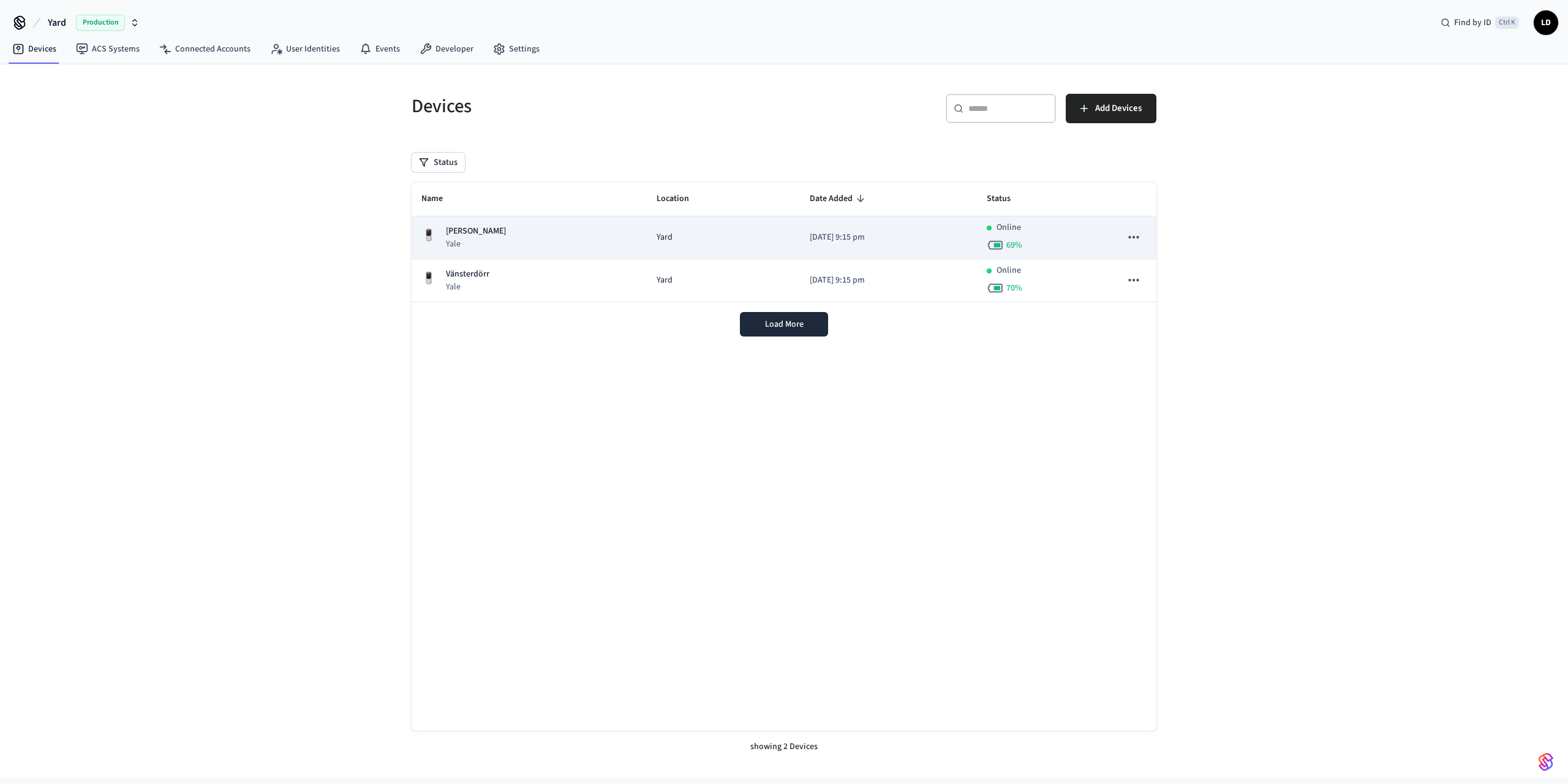
click at [488, 235] on div "[PERSON_NAME] Yale" at bounding box center [530, 237] width 216 height 25
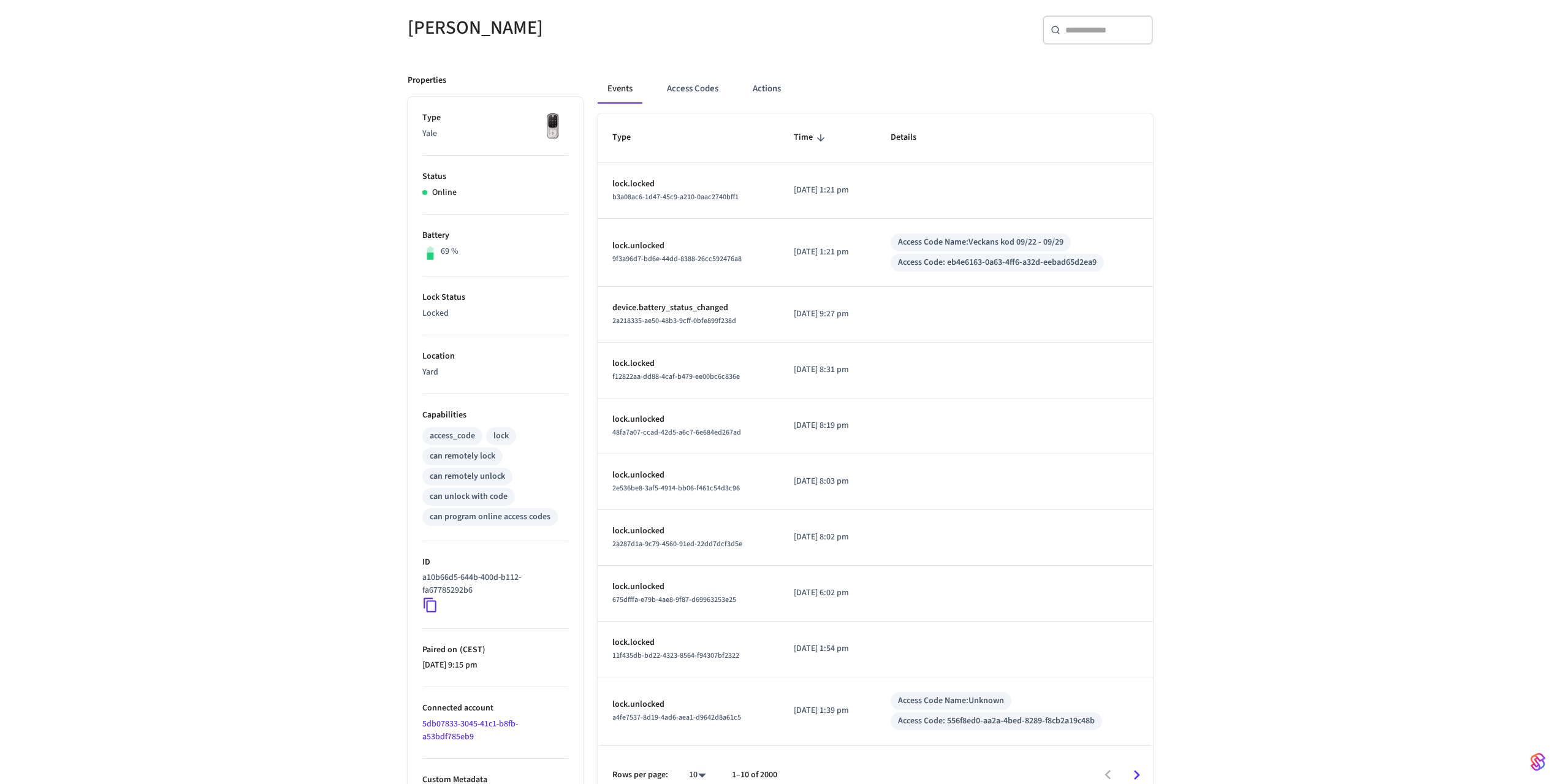
scroll to position [126, 0]
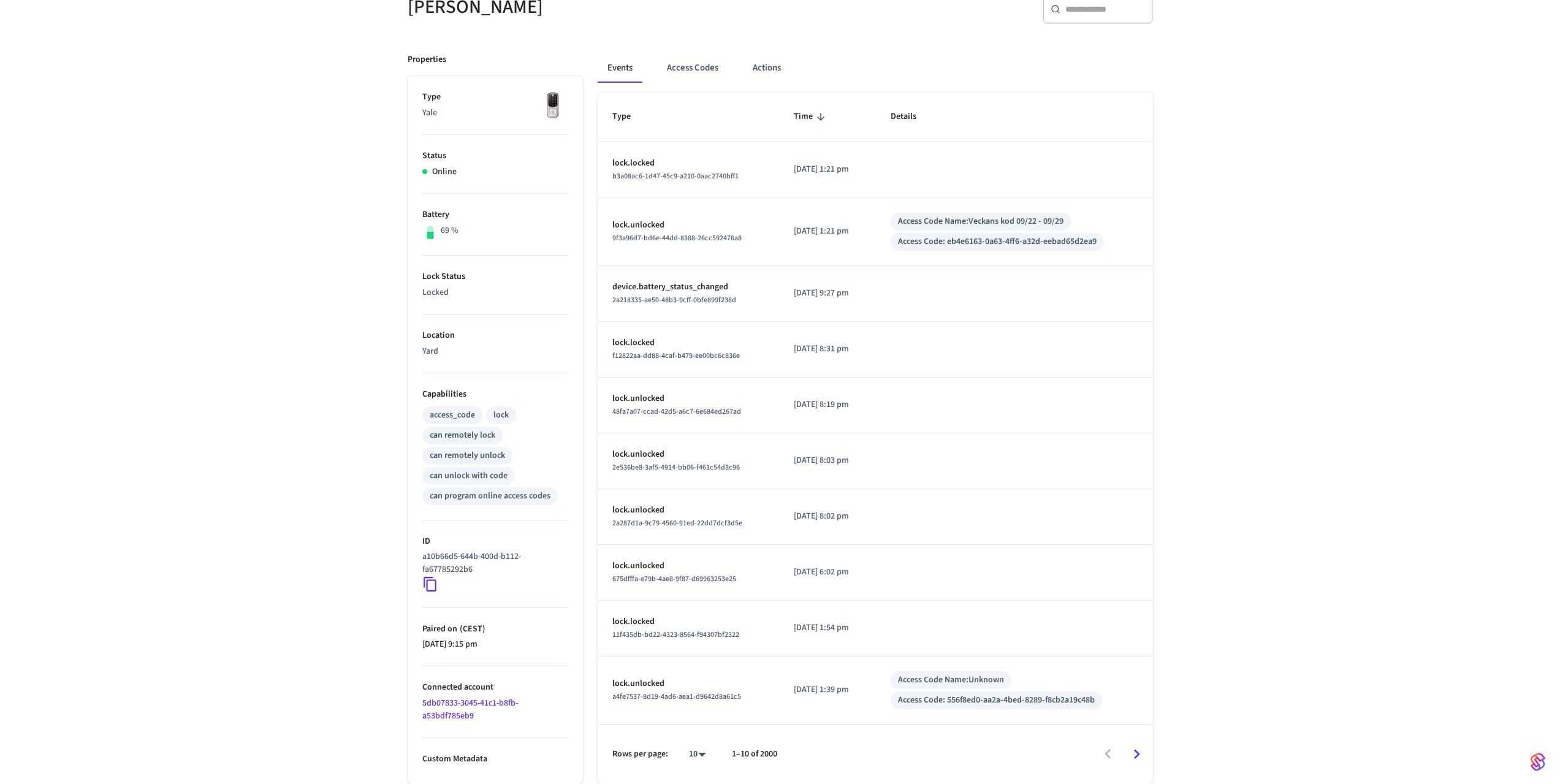
click at [944, 690] on div "Access Code Name: Unknown Access Code: 556f8ed0-aa2a-4bed-8289-f8cb2a19c48b" at bounding box center [1014, 690] width 247 height 38
click at [986, 695] on div "Access Code: 556f8ed0-aa2a-4bed-8289-f8cb2a19c48b" at bounding box center [996, 700] width 197 height 13
click at [974, 697] on div "Access Code: 556f8ed0-aa2a-4bed-8289-f8cb2a19c48b" at bounding box center [996, 700] width 197 height 13
drag, startPoint x: 958, startPoint y: 699, endPoint x: 1113, endPoint y: 699, distance: 155.0
click at [1102, 699] on div "Access Code: 556f8ed0-aa2a-4bed-8289-f8cb2a19c48b" at bounding box center [996, 700] width 212 height 18
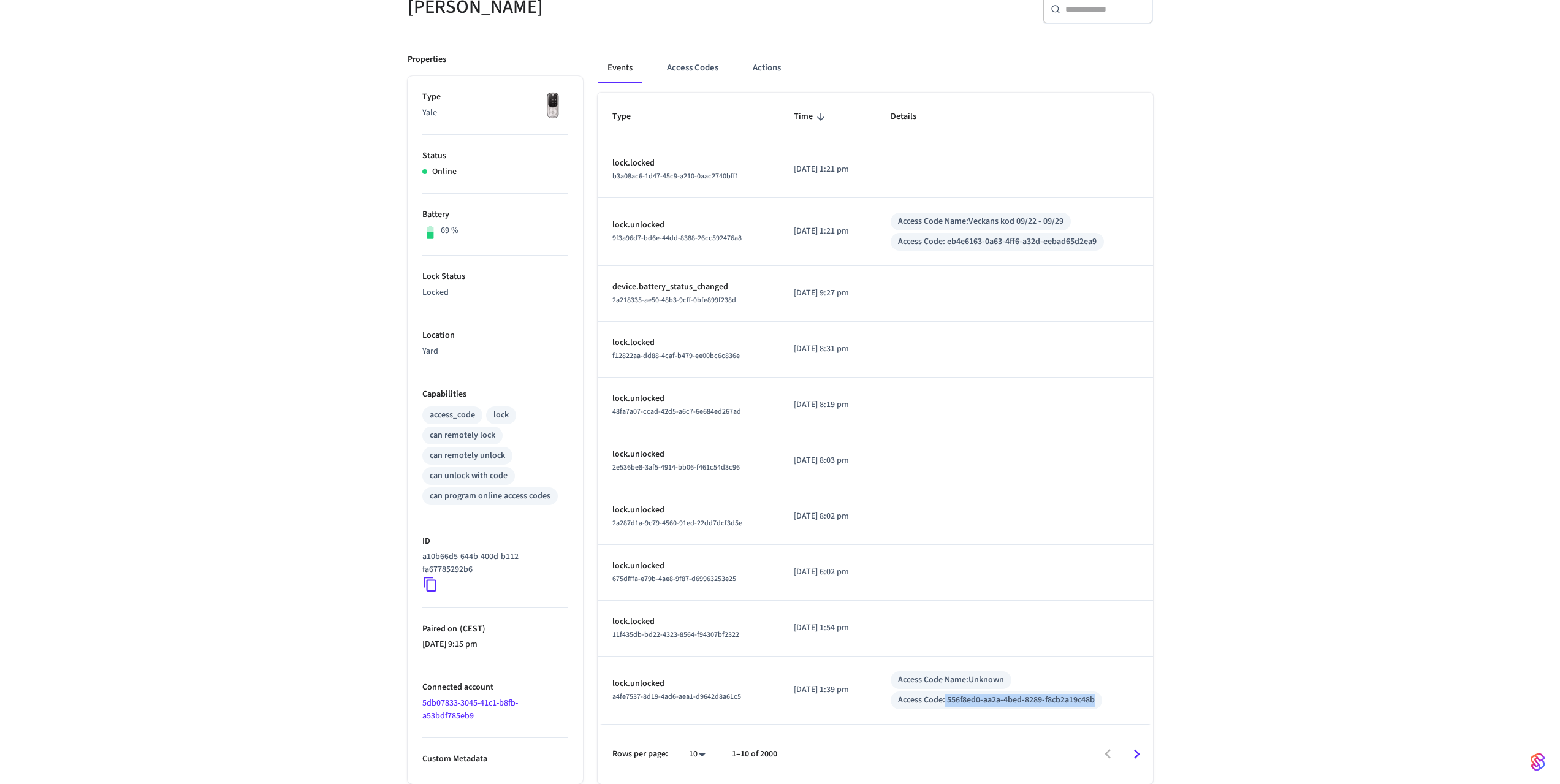
copy div "556f8ed0-aa2a-4bed-8289-f8cb2a19c48b"
click at [1054, 513] on td "sticky table" at bounding box center [1014, 517] width 277 height 56
click at [691, 67] on button "Access Codes" at bounding box center [692, 68] width 71 height 30
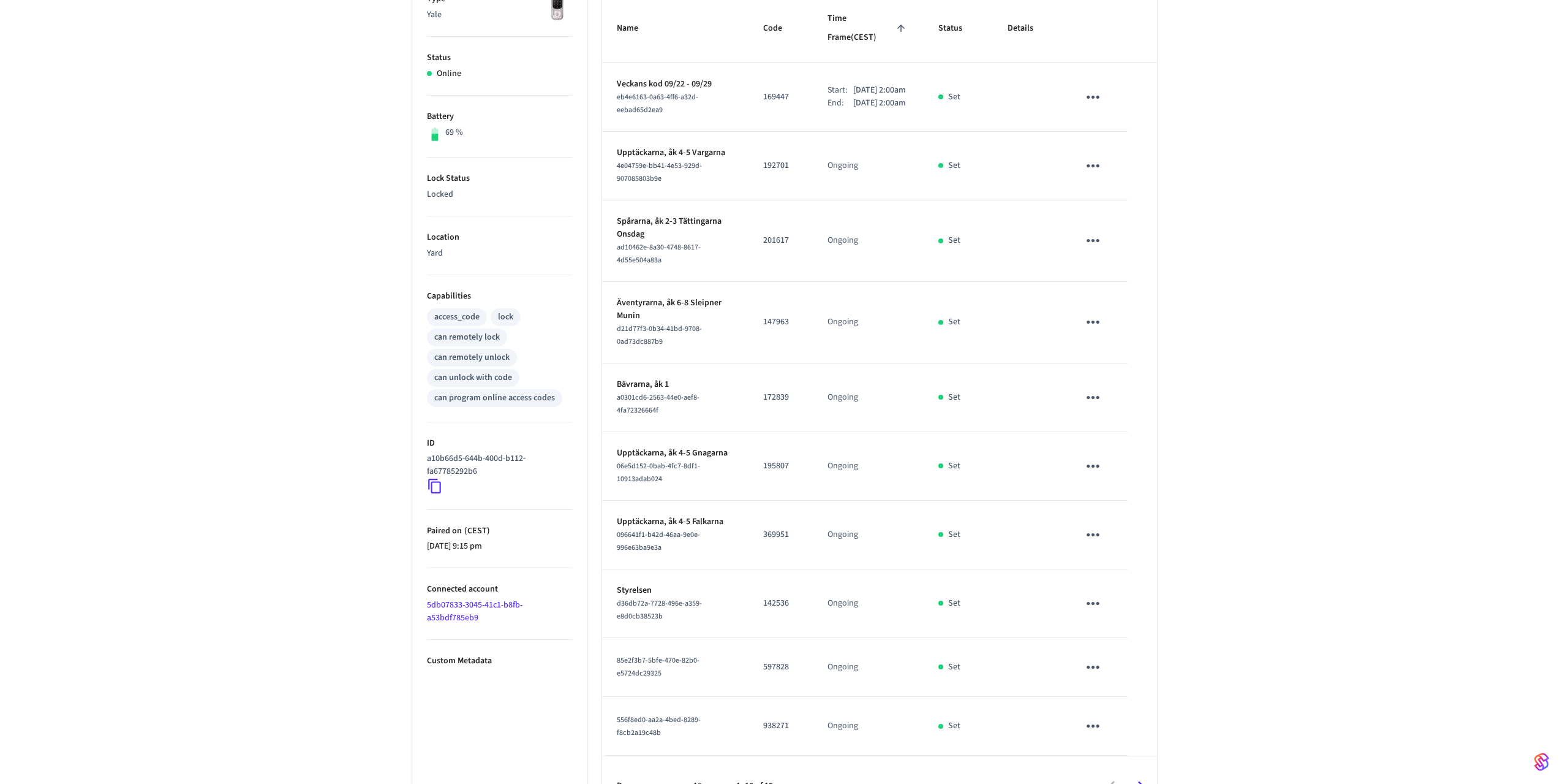
scroll to position [262, 0]
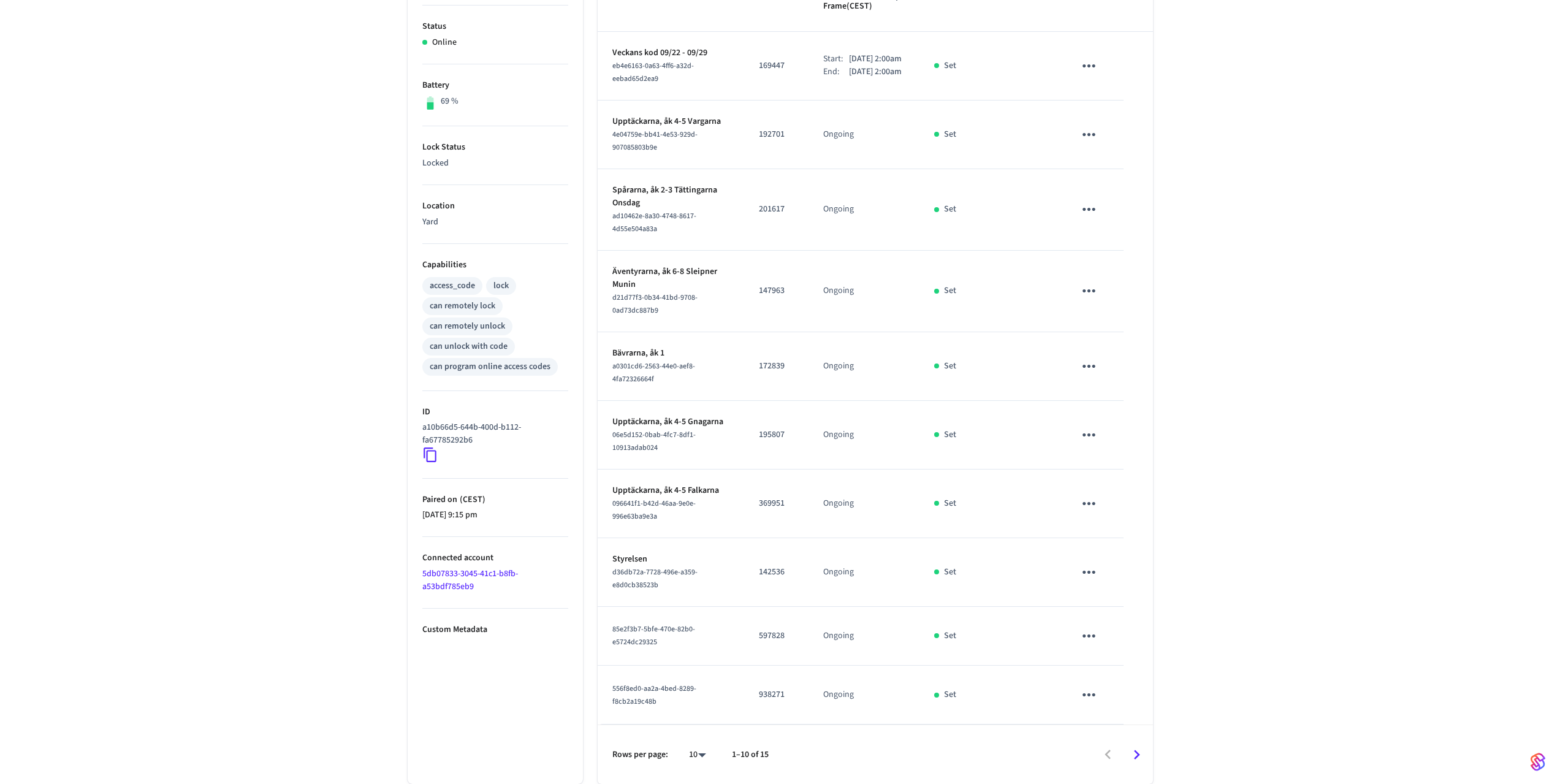
click at [697, 760] on body "Yard Production Find by ID Ctrl K LD Devices ACS Systems Connected Accounts Use…" at bounding box center [780, 265] width 1560 height 1039
click at [693, 721] on li "100" at bounding box center [692, 715] width 32 height 33
type input "***"
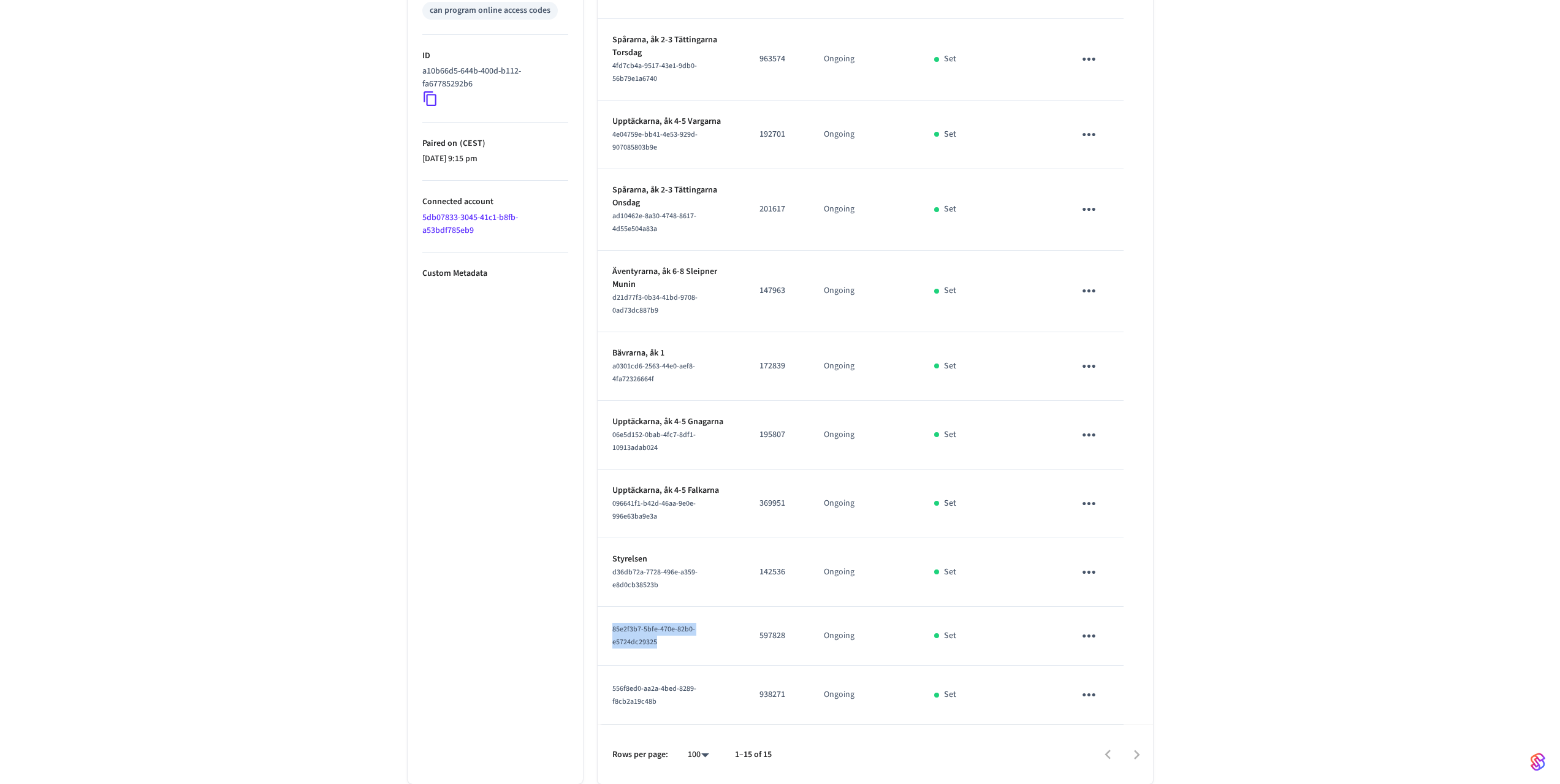
drag, startPoint x: 613, startPoint y: 629, endPoint x: 683, endPoint y: 640, distance: 70.9
click at [683, 640] on div "85e2f3b7-5bfe-470e-82b0-e5724dc29325" at bounding box center [671, 635] width 118 height 25
click at [456, 585] on ul "Type Yale Status Online Battery 69 % Lock Status Locked Location Yard Capabilit…" at bounding box center [495, 187] width 175 height 1193
click at [760, 693] on p "938271" at bounding box center [777, 695] width 35 height 13
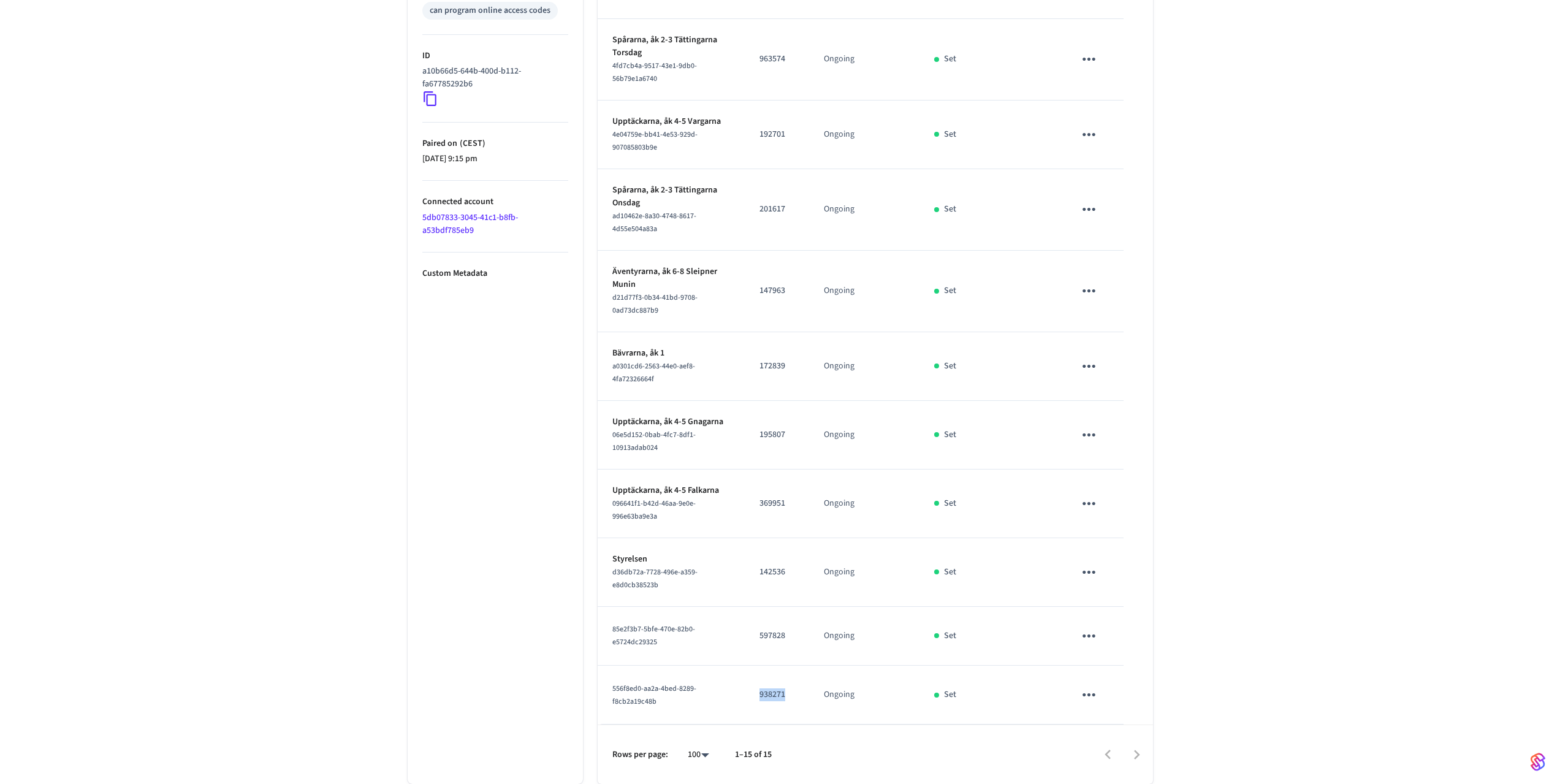
copy p "938271"
